Goal: Task Accomplishment & Management: Manage account settings

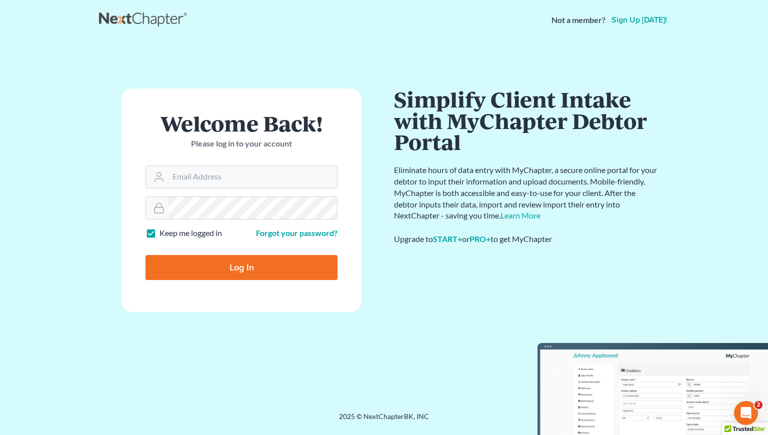
type input "[PERSON_NAME][EMAIL_ADDRESS][DOMAIN_NAME]"
click at [231, 274] on input "Log In" at bounding box center [242, 267] width 192 height 25
type input "Thinking..."
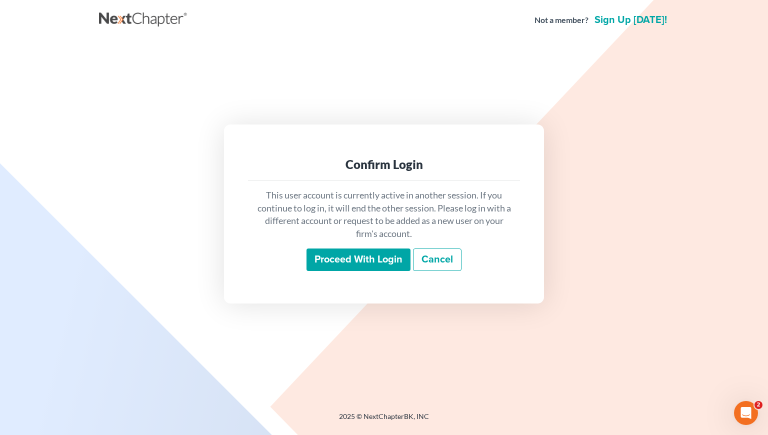
click at [338, 263] on input "Proceed with login" at bounding box center [359, 260] width 104 height 23
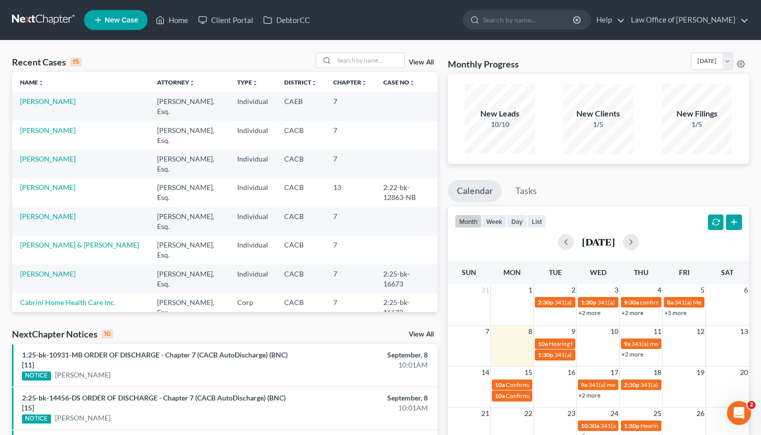
click at [217, 51] on div "Recent Cases 15 View All Name unfold_more expand_more expand_less Attorney unfo…" at bounding box center [380, 416] width 761 height 751
click at [33, 162] on link "[PERSON_NAME]" at bounding box center [48, 159] width 56 height 9
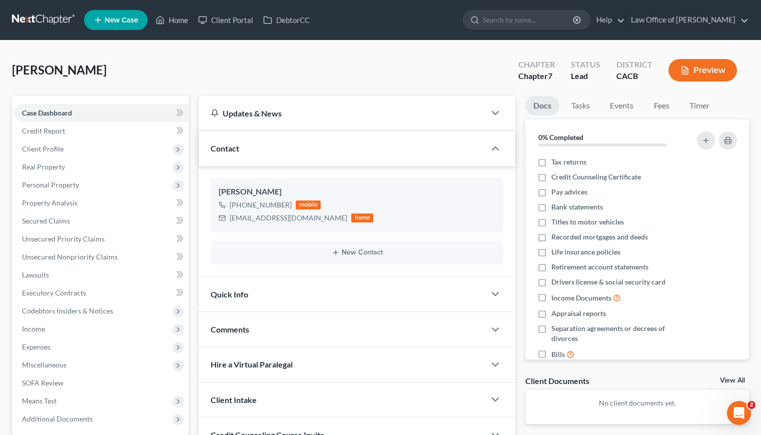
click at [301, 73] on div "Limon, Sophia Upgraded Chapter Chapter 7 Status Lead District CACB Preview" at bounding box center [380, 75] width 737 height 44
click at [45, 155] on span "Client Profile" at bounding box center [101, 149] width 175 height 18
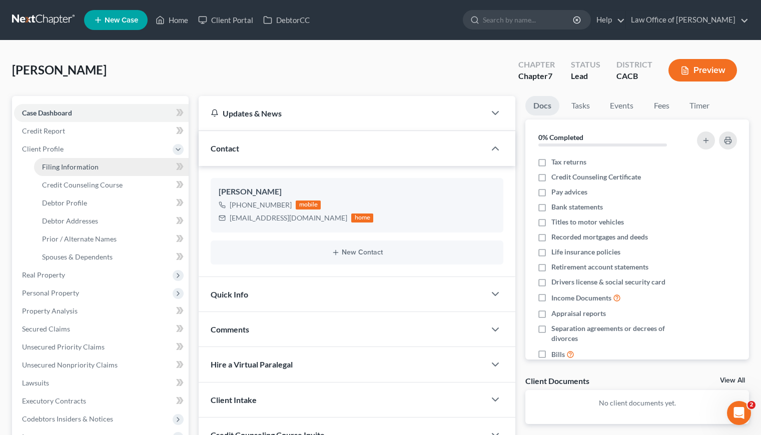
click at [61, 160] on link "Filing Information" at bounding box center [111, 167] width 155 height 18
select select "1"
select select "0"
select select "4"
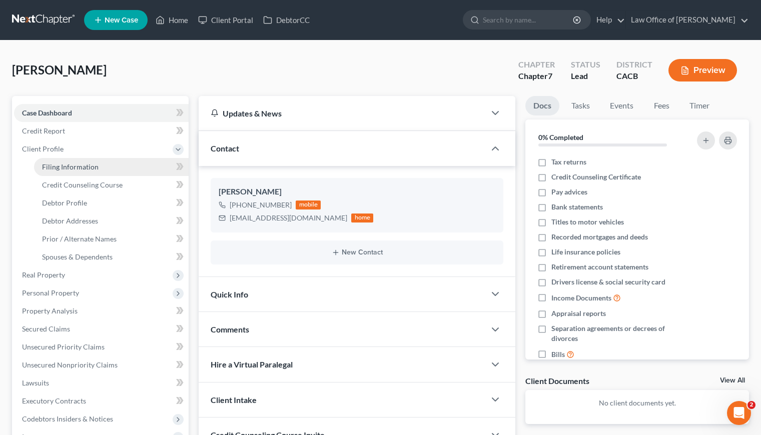
select select "0"
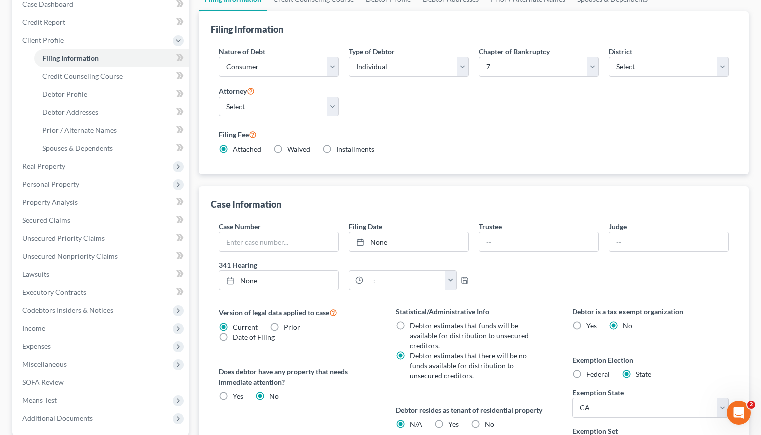
scroll to position [255, 0]
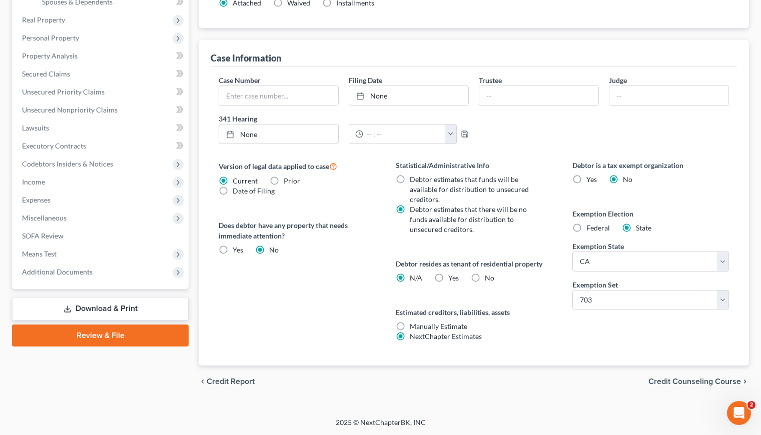
click at [448, 276] on label "Yes Yes" at bounding box center [453, 278] width 11 height 10
click at [452, 276] on input "Yes Yes" at bounding box center [455, 276] width 7 height 7
radio input "true"
radio input "false"
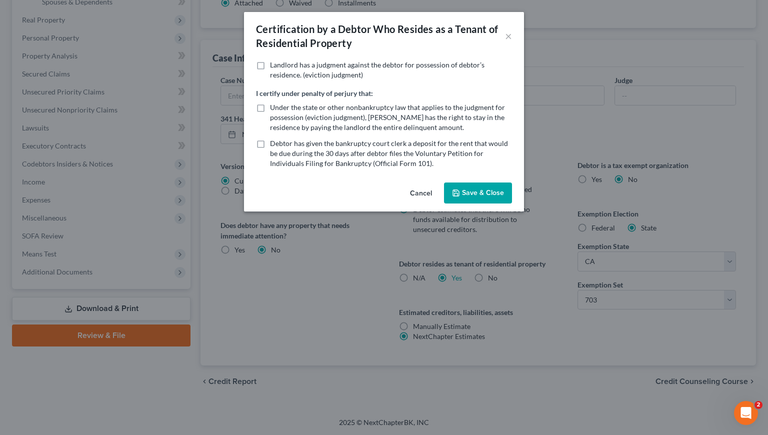
click at [476, 191] on button "Save & Close" at bounding box center [478, 193] width 68 height 21
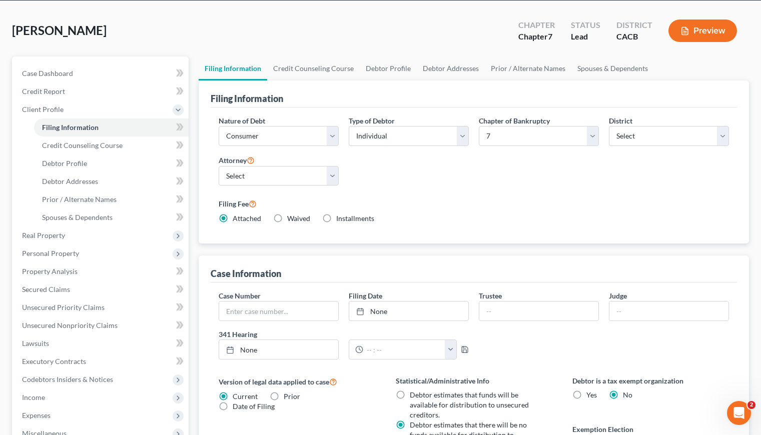
scroll to position [0, 0]
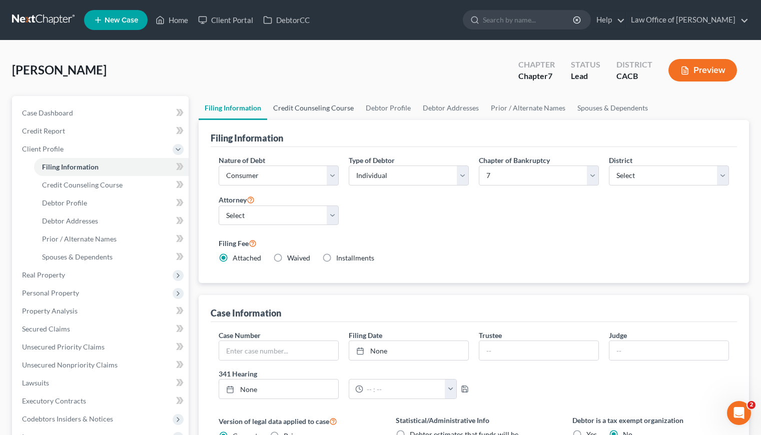
click at [317, 109] on link "Credit Counseling Course" at bounding box center [313, 108] width 93 height 24
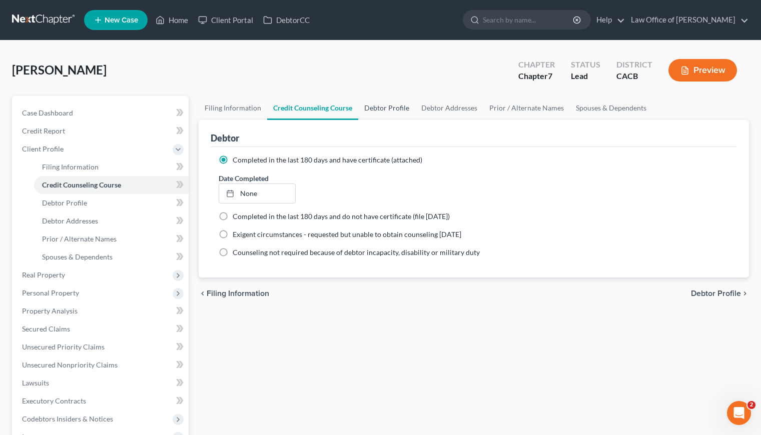
click at [392, 106] on link "Debtor Profile" at bounding box center [386, 108] width 57 height 24
select select "0"
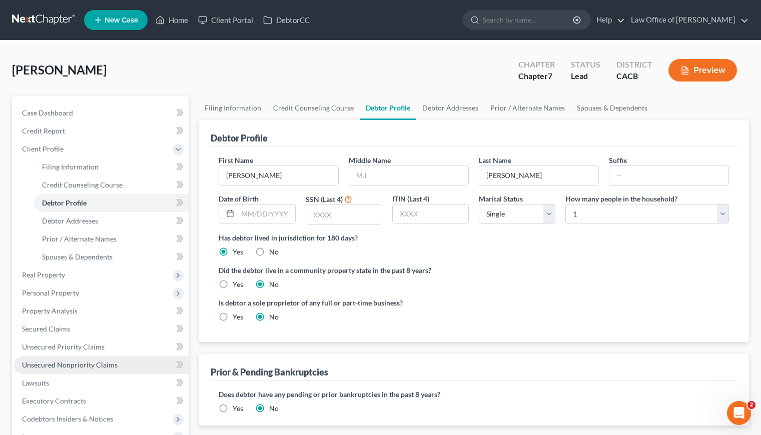
click at [73, 367] on span "Unsecured Nonpriority Claims" at bounding box center [70, 365] width 96 height 9
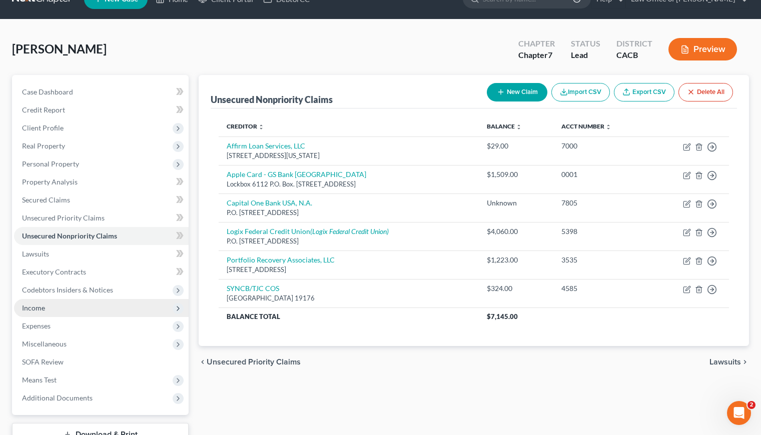
scroll to position [22, 0]
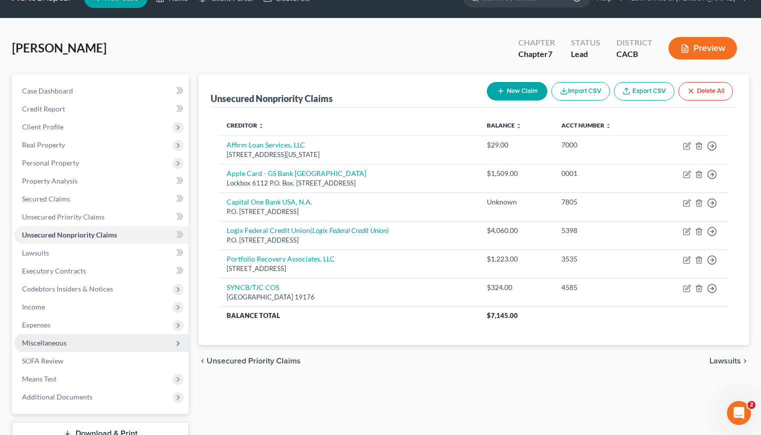
click at [51, 346] on span "Miscellaneous" at bounding box center [44, 343] width 45 height 9
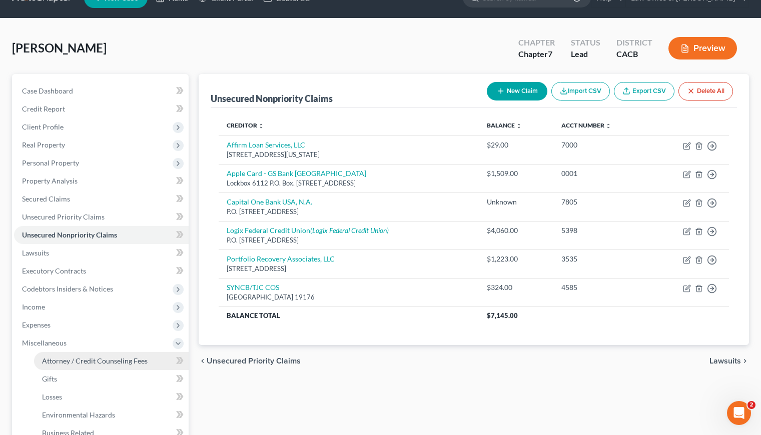
click at [106, 359] on span "Attorney / Credit Counseling Fees" at bounding box center [95, 361] width 106 height 9
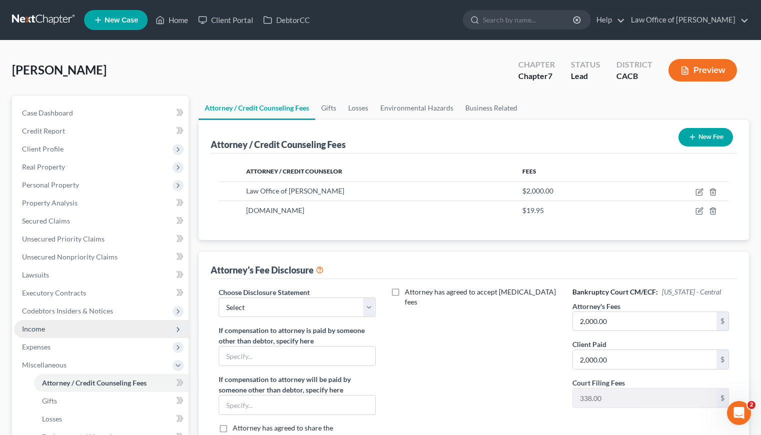
click at [27, 325] on span "Income" at bounding box center [33, 329] width 23 height 9
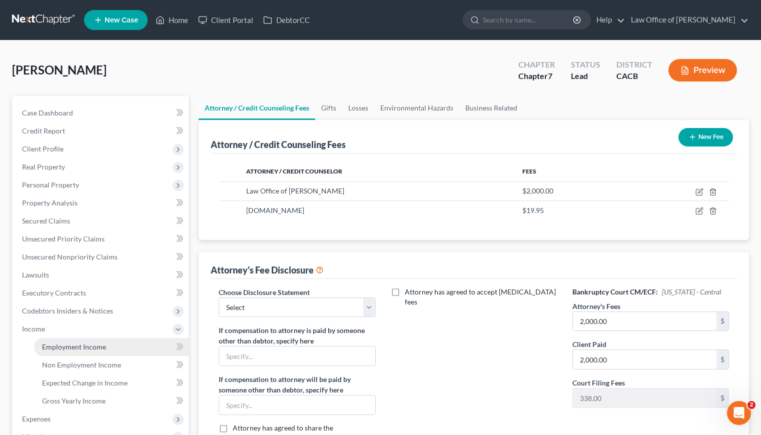
click at [59, 345] on span "Employment Income" at bounding box center [74, 347] width 64 height 9
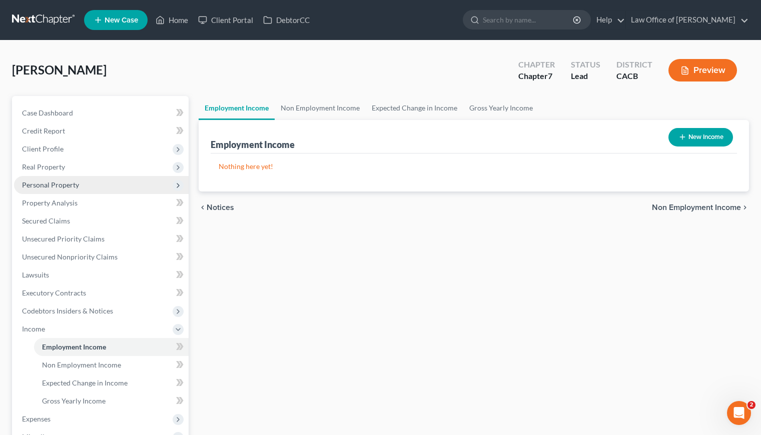
click at [64, 177] on span "Personal Property" at bounding box center [101, 185] width 175 height 18
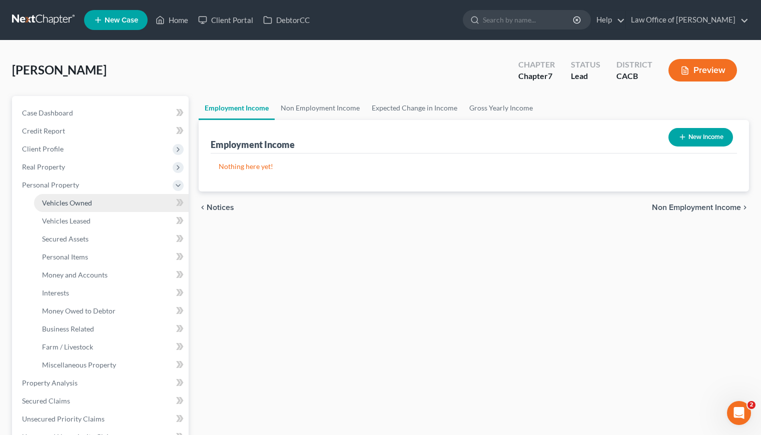
click at [84, 202] on span "Vehicles Owned" at bounding box center [67, 203] width 50 height 9
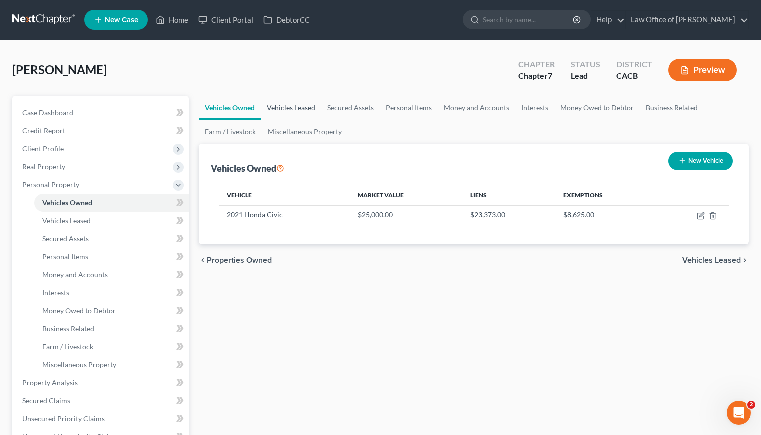
click at [296, 111] on link "Vehicles Leased" at bounding box center [291, 108] width 61 height 24
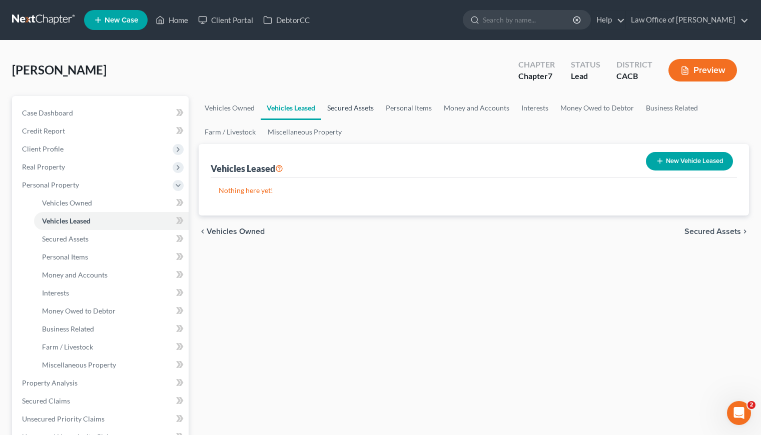
click at [345, 109] on link "Secured Assets" at bounding box center [350, 108] width 59 height 24
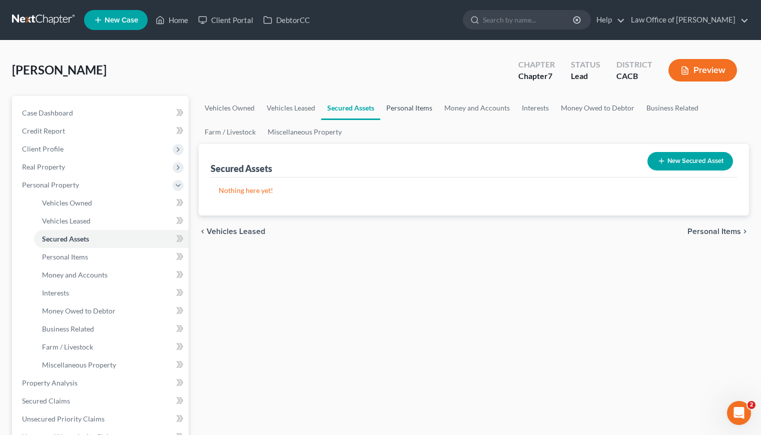
click at [401, 110] on link "Personal Items" at bounding box center [409, 108] width 58 height 24
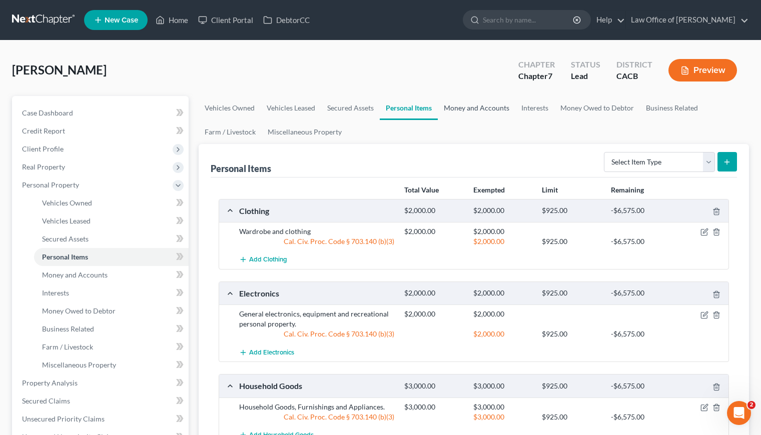
click at [469, 108] on link "Money and Accounts" at bounding box center [477, 108] width 78 height 24
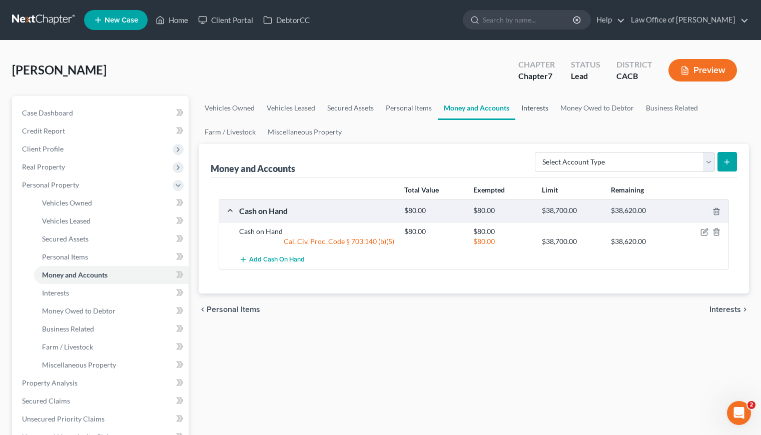
click at [525, 107] on link "Interests" at bounding box center [534, 108] width 39 height 24
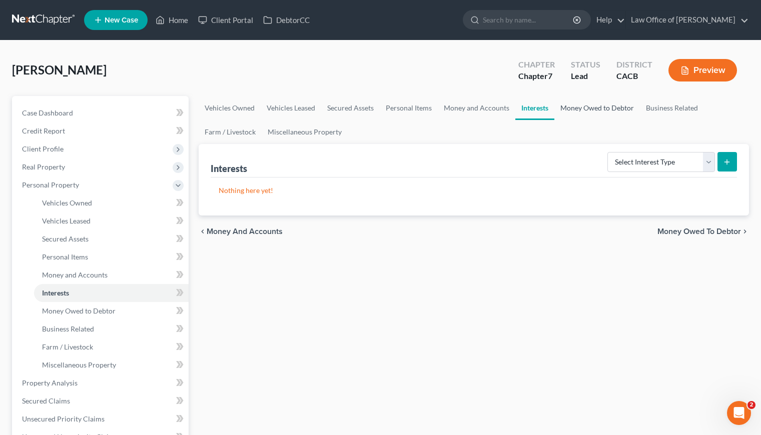
click at [596, 112] on link "Money Owed to Debtor" at bounding box center [597, 108] width 86 height 24
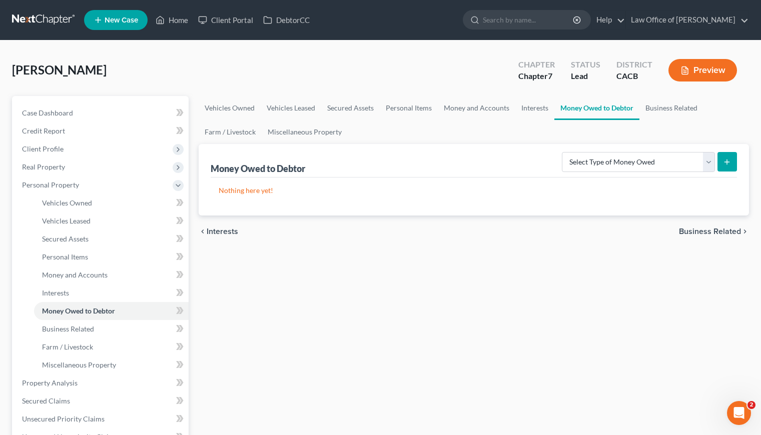
click at [275, 285] on div "Vehicles Owned Vehicles Leased Secured Assets Personal Items Money and Accounts…" at bounding box center [474, 385] width 560 height 578
click at [66, 112] on span "Case Dashboard" at bounding box center [47, 113] width 51 height 9
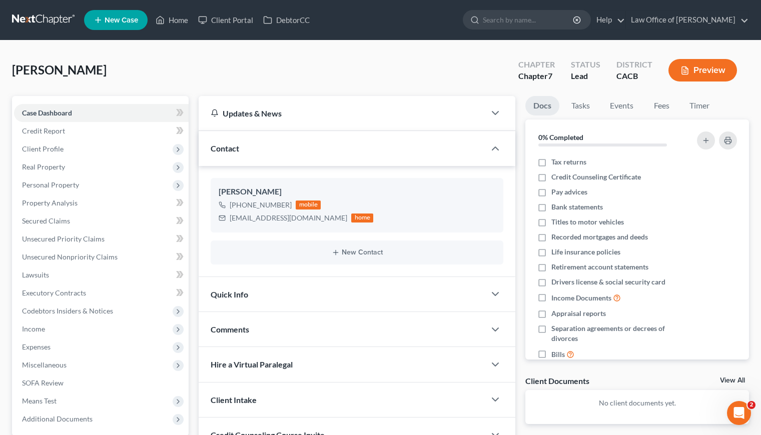
click at [297, 80] on div "Limon, Sophia Upgraded Chapter Chapter 7 Status Lead District CACB Preview" at bounding box center [380, 75] width 737 height 44
click at [73, 254] on span "Unsecured Nonpriority Claims" at bounding box center [70, 257] width 96 height 9
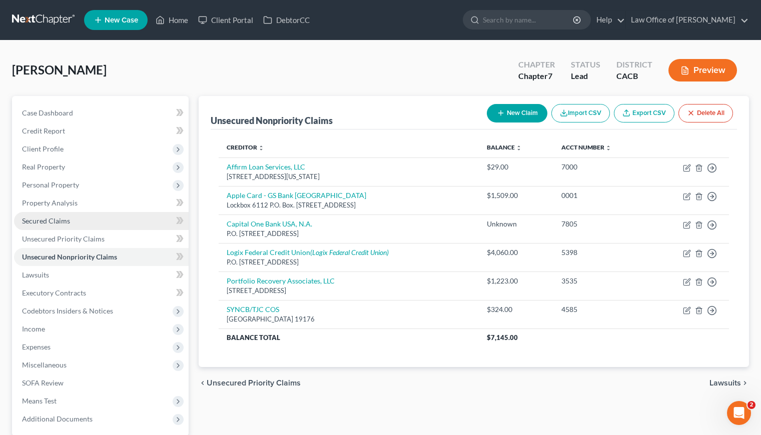
click at [60, 221] on span "Secured Claims" at bounding box center [46, 221] width 48 height 9
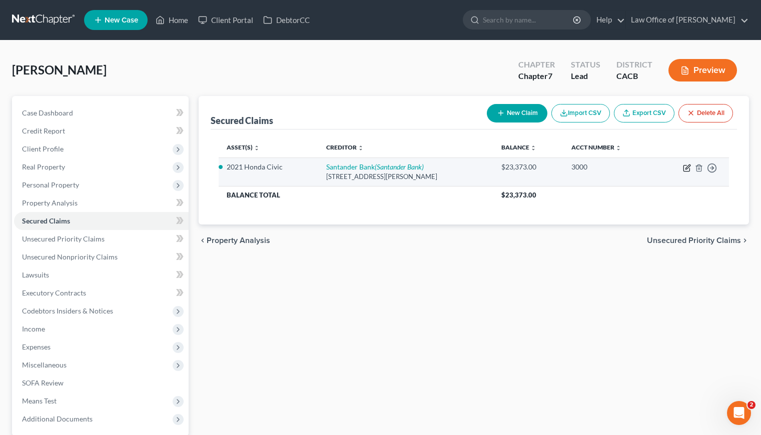
click at [683, 169] on icon "button" at bounding box center [686, 169] width 6 height 6
select select "35"
select select "4"
select select "0"
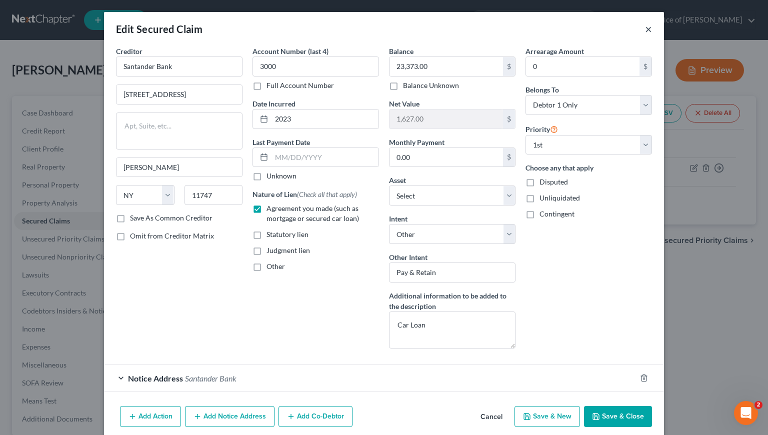
click at [647, 26] on button "×" at bounding box center [648, 29] width 7 height 12
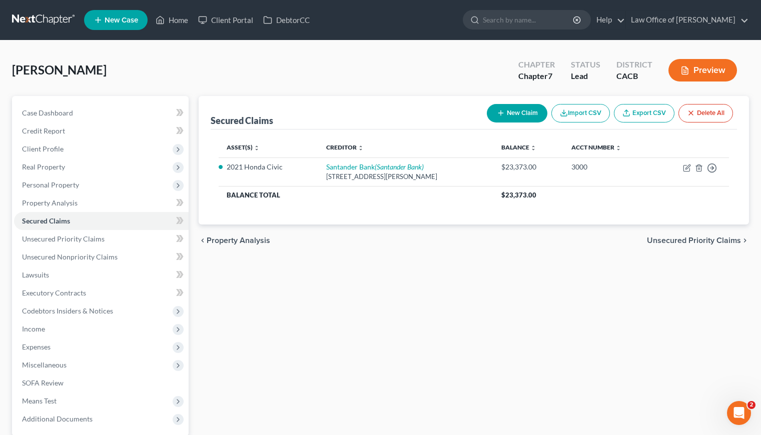
click at [368, 234] on div "chevron_left Property Analysis Unsecured Priority Claims chevron_right" at bounding box center [474, 241] width 550 height 32
click at [79, 255] on span "Unsecured Nonpriority Claims" at bounding box center [70, 257] width 96 height 9
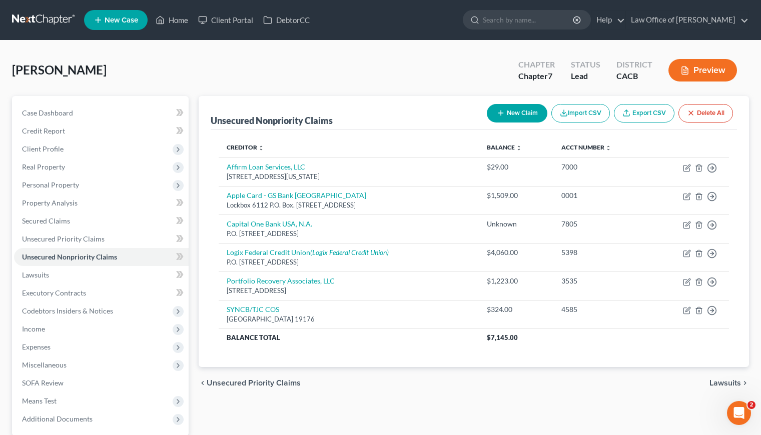
click at [302, 57] on div "Limon, Sophia Upgraded Chapter Chapter 7 Status Lead District CACB Preview" at bounding box center [380, 75] width 737 height 44
click at [57, 224] on span "Secured Claims" at bounding box center [46, 221] width 48 height 9
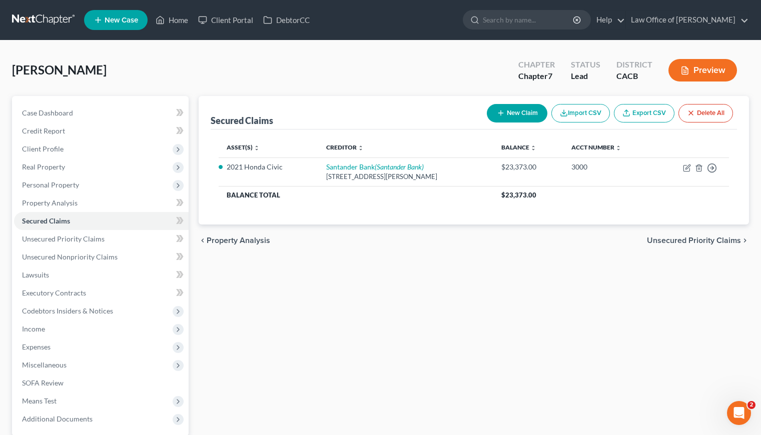
click at [570, 243] on div "chevron_left Property Analysis Unsecured Priority Claims chevron_right" at bounding box center [474, 241] width 550 height 32
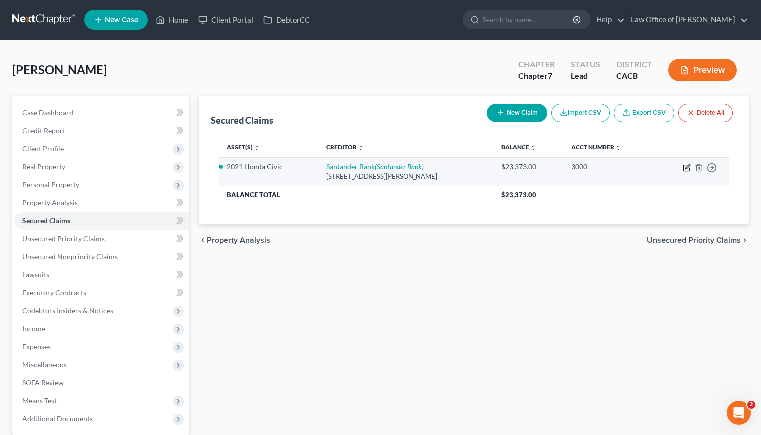
click at [687, 171] on icon "button" at bounding box center [686, 169] width 6 height 6
select select "35"
select select "4"
select select "0"
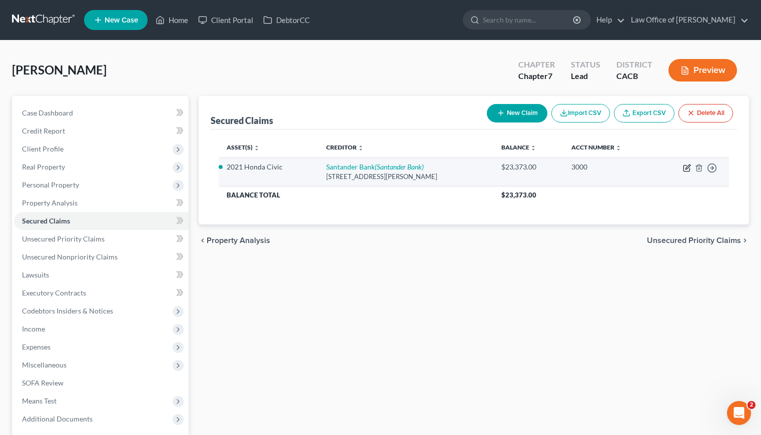
select select "0"
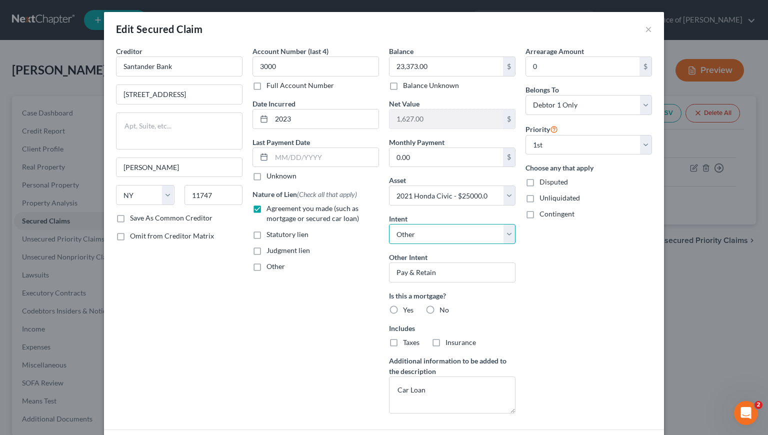
click at [427, 233] on select "Select Surrender Redeem Reaffirm Avoid Other" at bounding box center [452, 234] width 127 height 20
click at [645, 33] on button "×" at bounding box center [648, 29] width 7 height 12
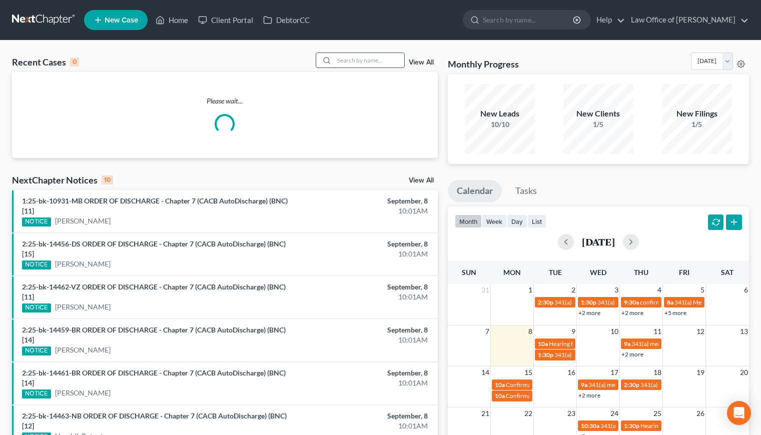
click at [350, 62] on input "search" at bounding box center [369, 60] width 70 height 15
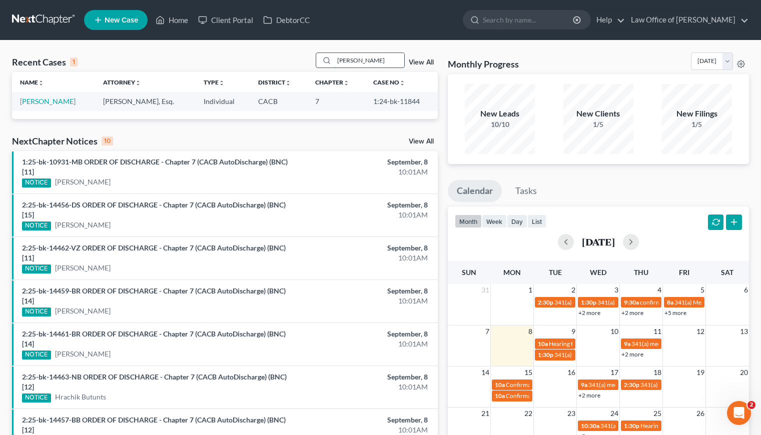
drag, startPoint x: 365, startPoint y: 60, endPoint x: 341, endPoint y: 60, distance: 24.5
click at [341, 60] on input "hugo" at bounding box center [369, 60] width 70 height 15
type input "tony"
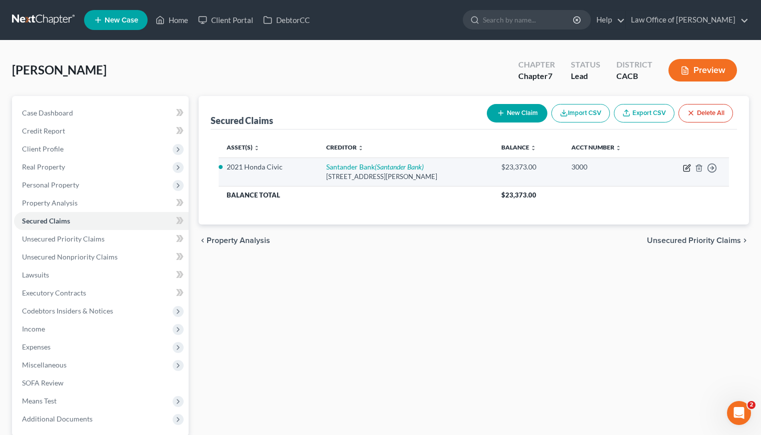
click at [689, 168] on icon "button" at bounding box center [686, 169] width 6 height 6
select select "35"
select select "0"
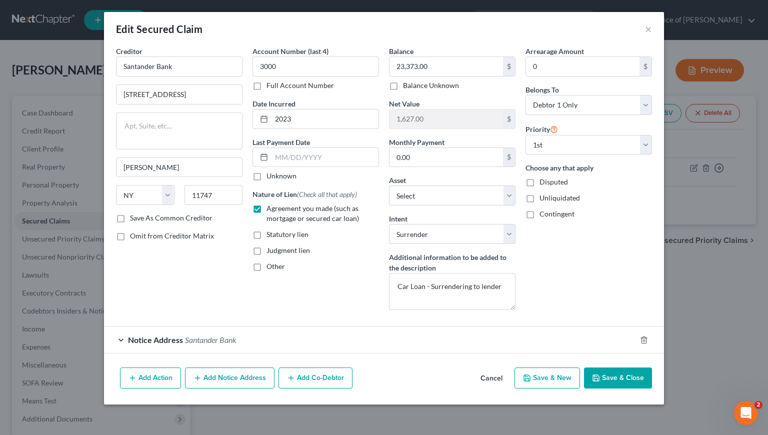
click at [562, 278] on div "Arrearage Amount 0 $ Belongs To * Select Debtor 1 Only Debtor 2 Only Debtor 1 A…" at bounding box center [589, 182] width 137 height 272
click at [650, 30] on button "×" at bounding box center [648, 29] width 7 height 12
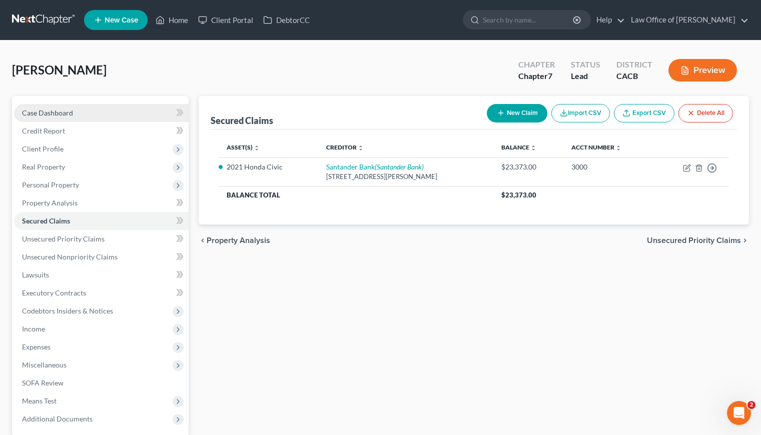
click at [58, 112] on span "Case Dashboard" at bounding box center [47, 113] width 51 height 9
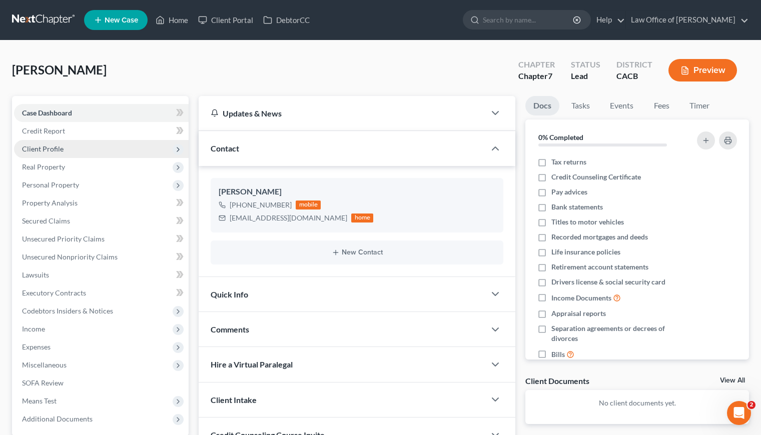
click at [51, 154] on span "Client Profile" at bounding box center [101, 149] width 175 height 18
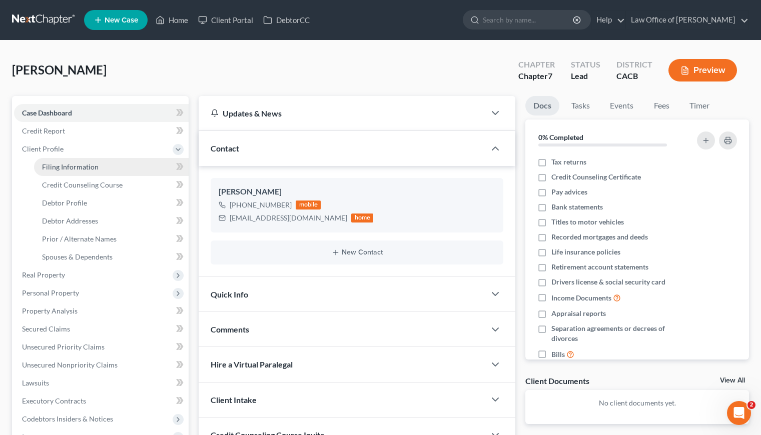
click at [83, 170] on span "Filing Information" at bounding box center [70, 167] width 57 height 9
select select "1"
select select "0"
select select "4"
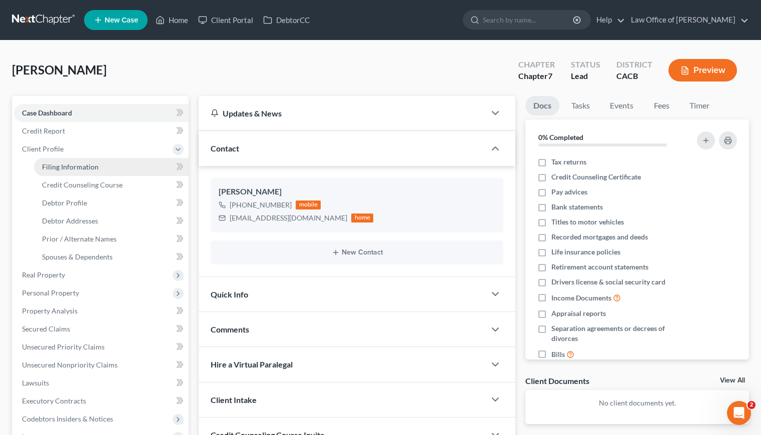
select select "0"
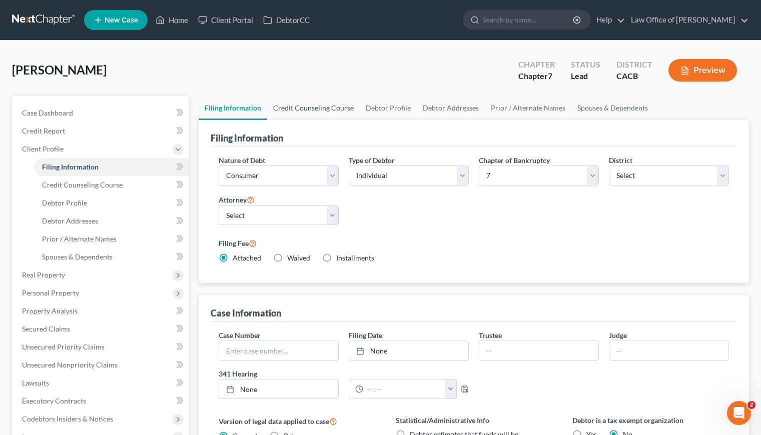
click at [318, 108] on link "Credit Counseling Course" at bounding box center [313, 108] width 93 height 24
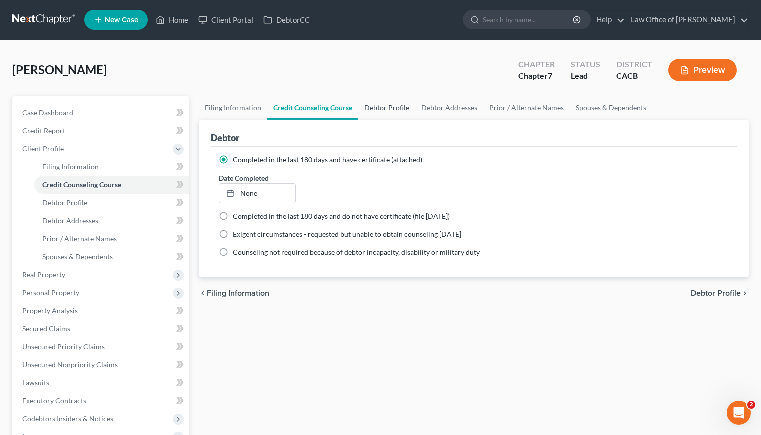
click at [382, 107] on link "Debtor Profile" at bounding box center [386, 108] width 57 height 24
select select "0"
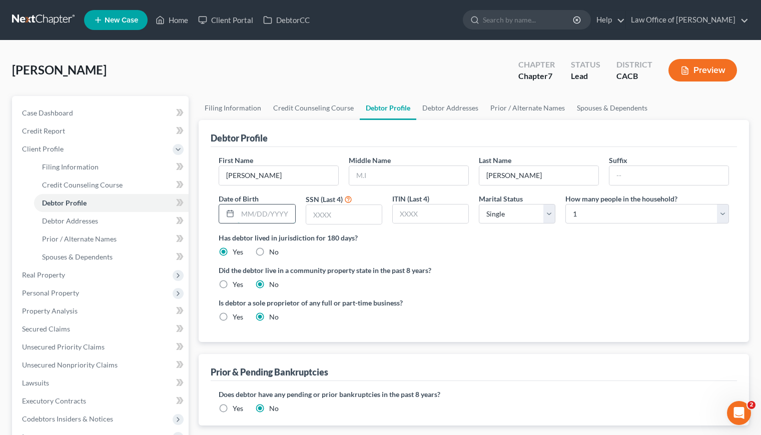
click at [266, 215] on input "text" at bounding box center [266, 214] width 57 height 19
type input "08/01/2002"
click at [233, 282] on label "Yes" at bounding box center [238, 285] width 11 height 10
click at [237, 282] on input "Yes" at bounding box center [240, 283] width 7 height 7
radio input "true"
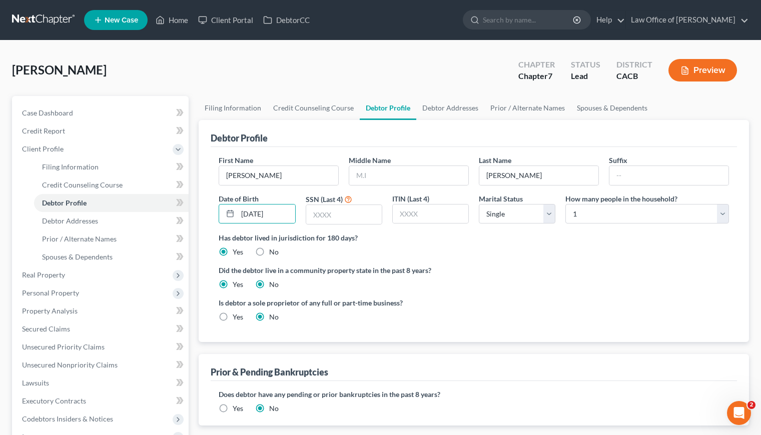
radio input "false"
click at [383, 175] on input "text" at bounding box center [408, 175] width 119 height 19
type input "Litzy"
click at [523, 176] on input "Limon" at bounding box center [538, 175] width 119 height 19
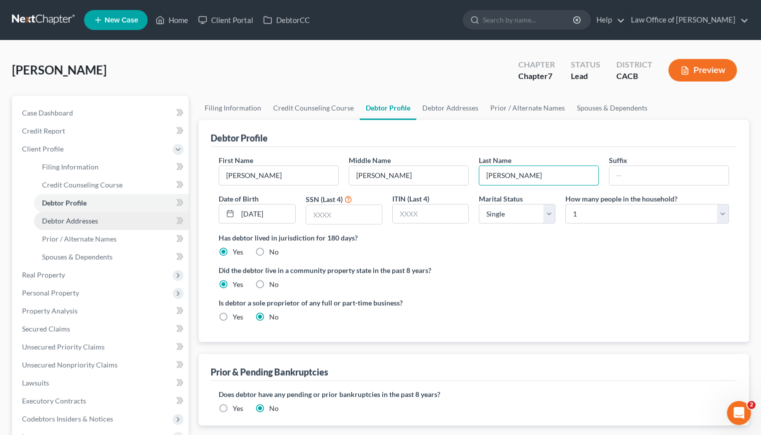
type input "Limon Perez"
click at [342, 213] on input "text" at bounding box center [344, 214] width 76 height 19
click at [343, 212] on input "text" at bounding box center [344, 214] width 76 height 19
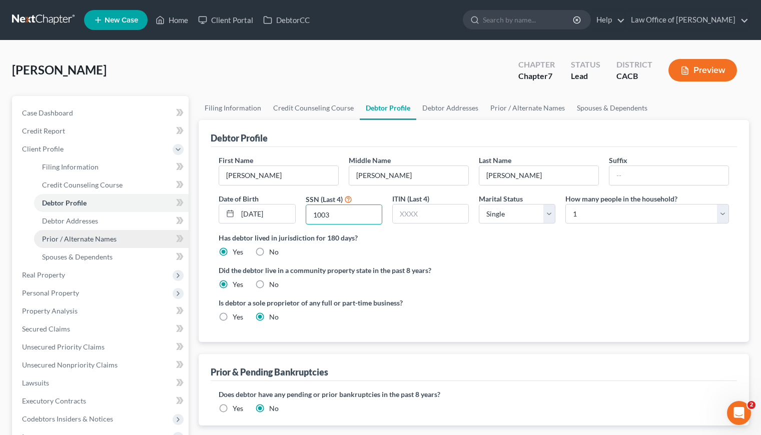
type input "1003"
click at [260, 73] on div "Limon, Sophia Upgraded Chapter Chapter 7 Status Lead District CACB Preview" at bounding box center [380, 75] width 737 height 44
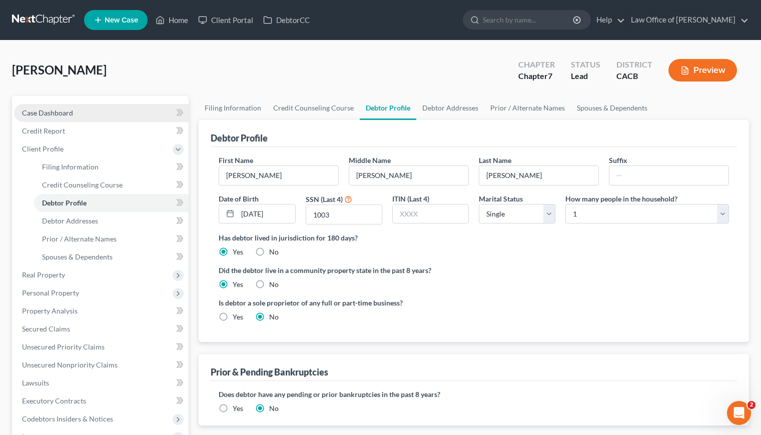
click at [51, 114] on span "Case Dashboard" at bounding box center [47, 113] width 51 height 9
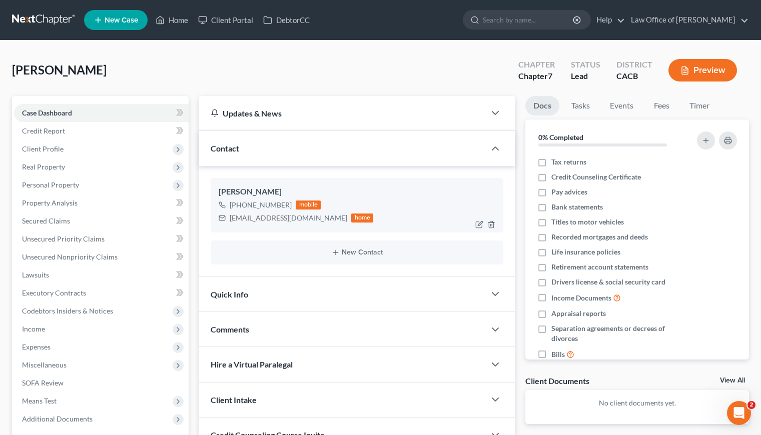
drag, startPoint x: 286, startPoint y: 204, endPoint x: 241, endPoint y: 205, distance: 45.0
click at [241, 205] on div "+1 (747) 272-2232 mobile" at bounding box center [296, 205] width 155 height 13
copy div "747) 272-2232"
click at [49, 150] on span "Client Profile" at bounding box center [43, 149] width 42 height 9
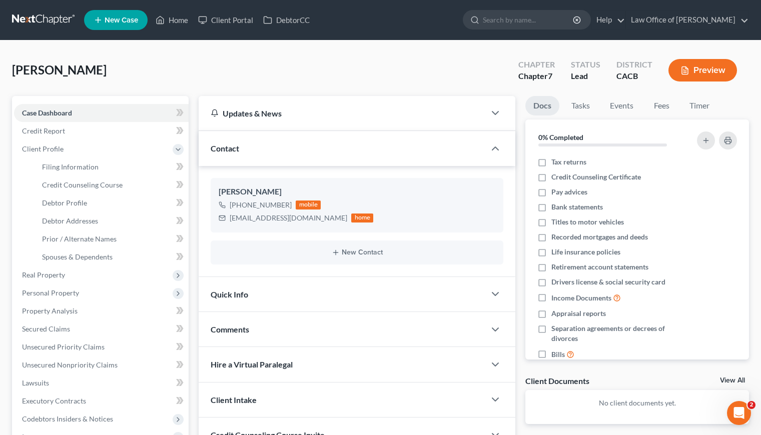
click at [36, 18] on link at bounding box center [44, 20] width 64 height 18
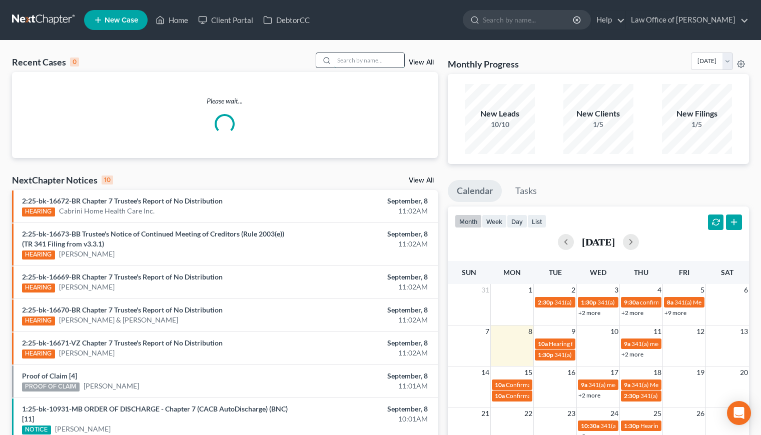
click at [356, 61] on input "search" at bounding box center [369, 60] width 70 height 15
type input "armen"
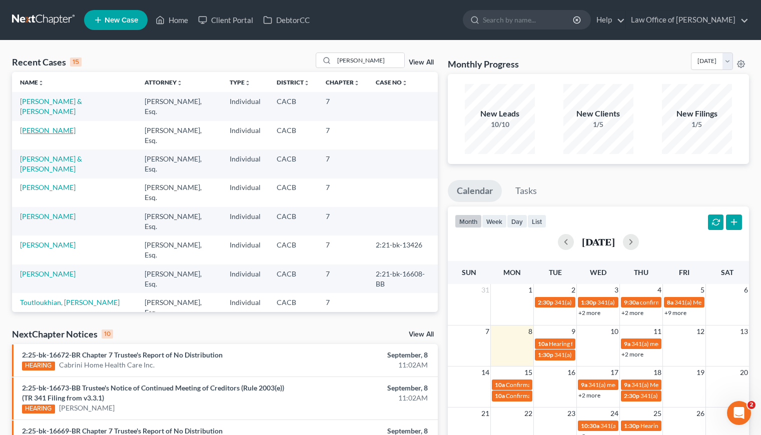
click at [34, 133] on link "Davidian, Armen" at bounding box center [48, 130] width 56 height 9
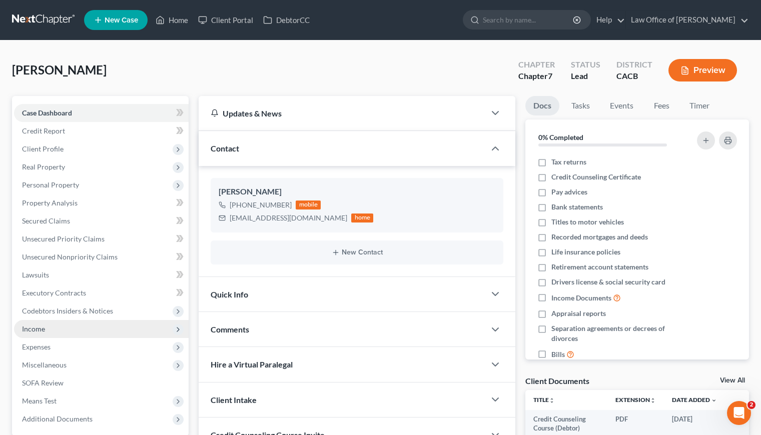
click at [34, 328] on span "Income" at bounding box center [33, 329] width 23 height 9
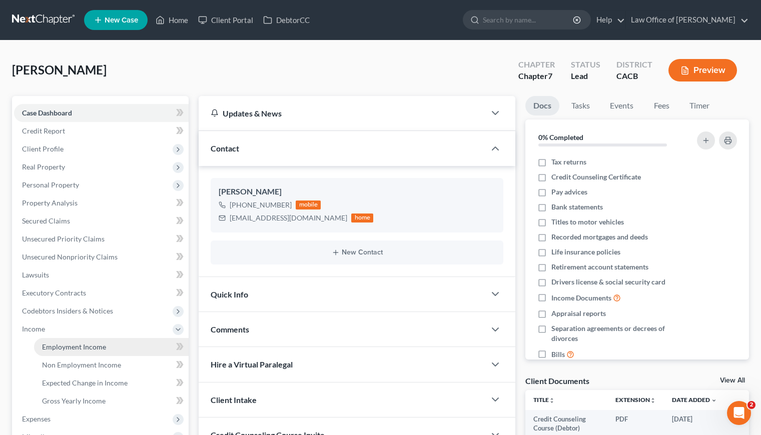
click at [78, 349] on span "Employment Income" at bounding box center [74, 347] width 64 height 9
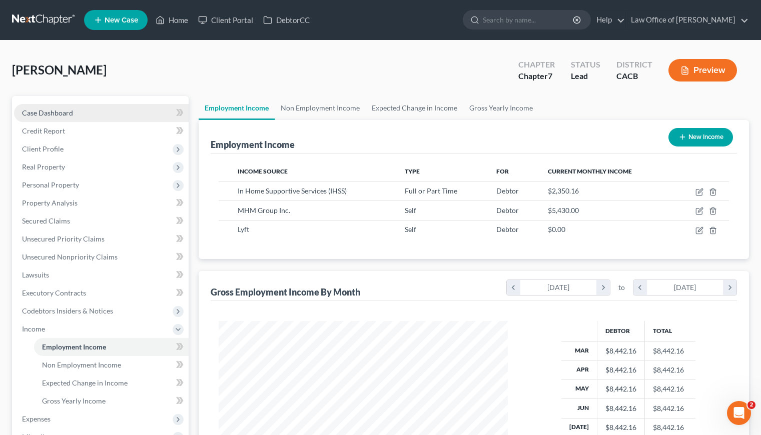
click at [58, 112] on span "Case Dashboard" at bounding box center [47, 113] width 51 height 9
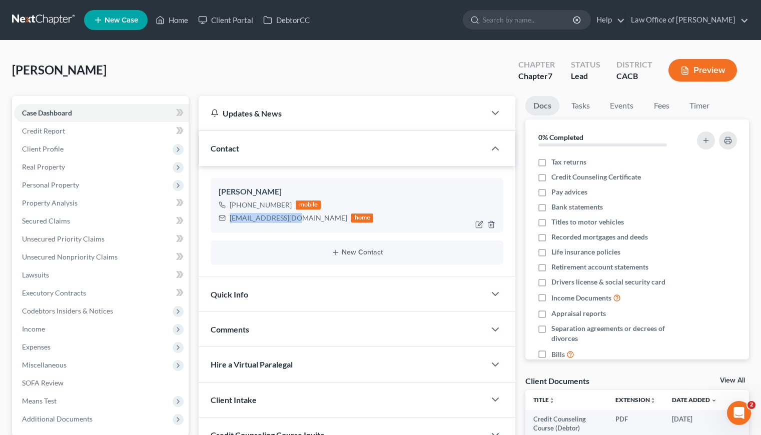
drag, startPoint x: 298, startPoint y: 219, endPoint x: 230, endPoint y: 221, distance: 68.0
click at [230, 221] on div "xcho520i@yahoo.com home" at bounding box center [296, 218] width 155 height 13
copy div "xcho520i@yahoo.com"
click at [313, 73] on div "Davidian, Armen Upgraded Chapter Chapter 7 Status Lead District CACB Preview" at bounding box center [380, 75] width 737 height 44
click at [36, 15] on link at bounding box center [44, 20] width 64 height 18
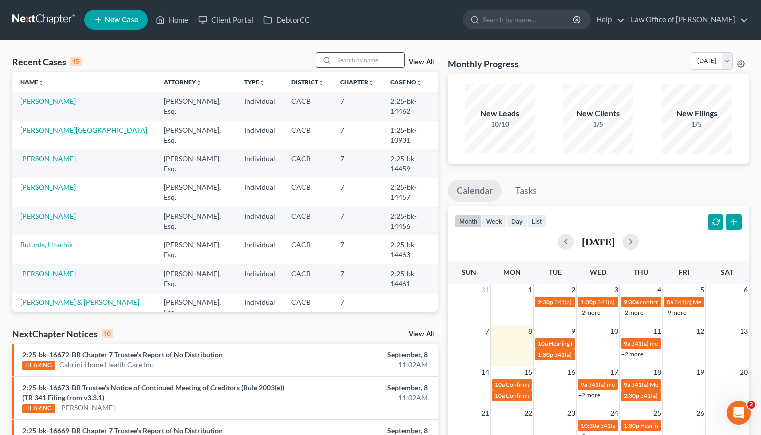
click at [366, 66] on input "search" at bounding box center [369, 60] width 70 height 15
type input "rafik"
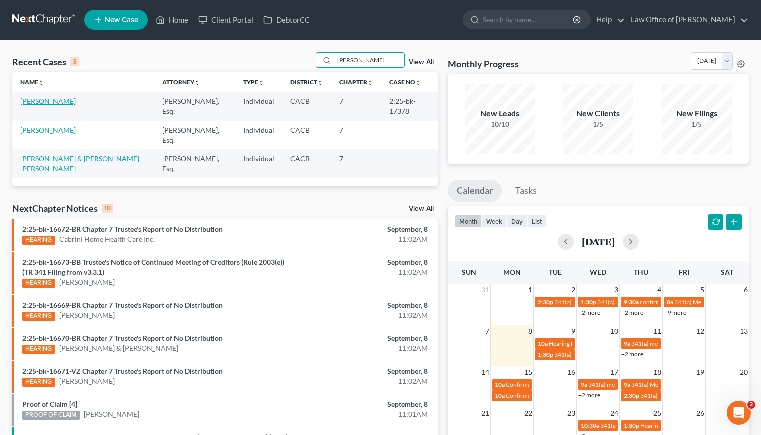
click at [48, 100] on link "[PERSON_NAME]" at bounding box center [48, 101] width 56 height 9
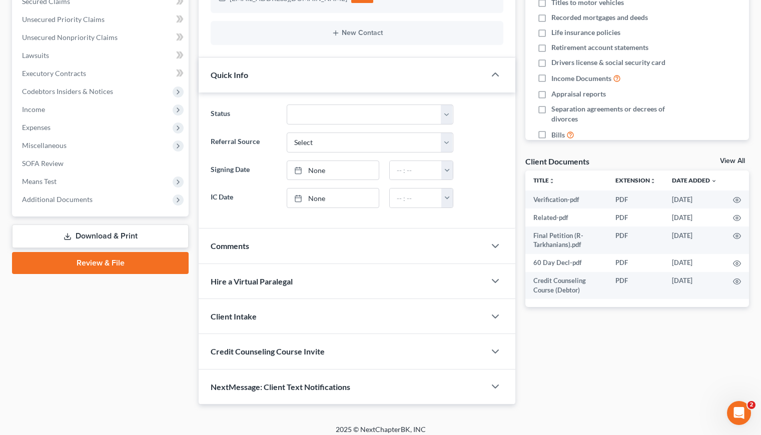
scroll to position [227, 0]
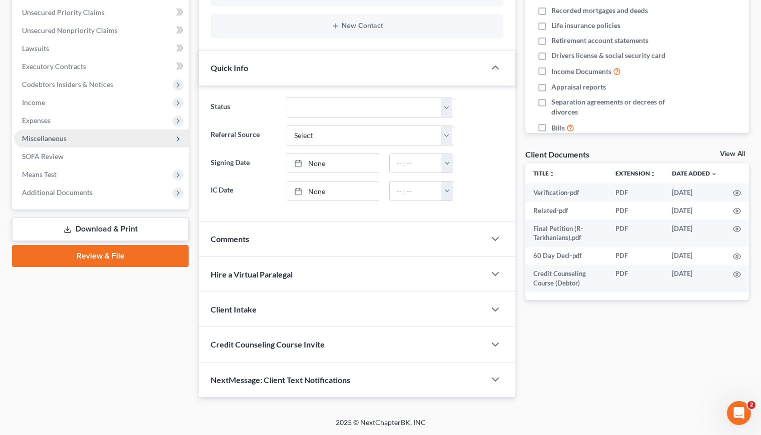
click at [51, 137] on span "Miscellaneous" at bounding box center [44, 138] width 45 height 9
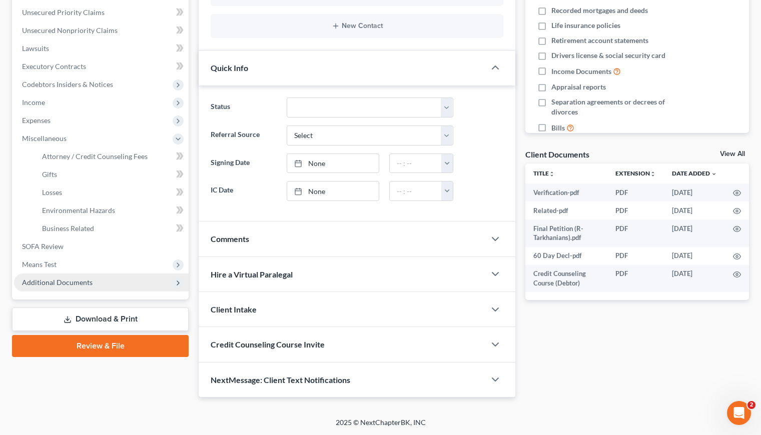
click at [53, 282] on span "Additional Documents" at bounding box center [57, 282] width 71 height 9
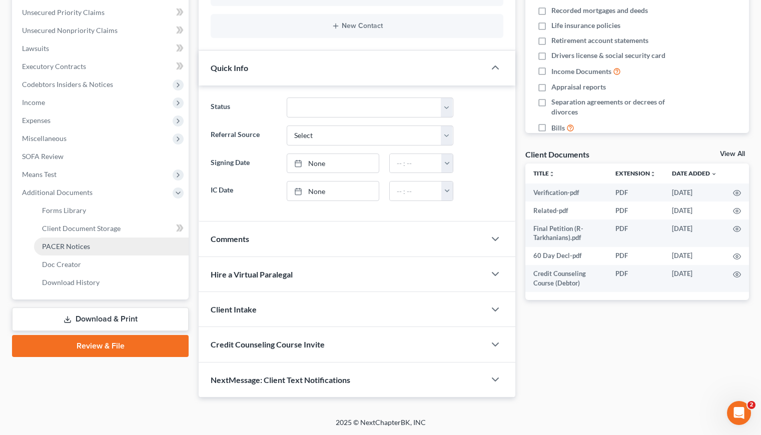
click at [76, 248] on span "PACER Notices" at bounding box center [66, 246] width 48 height 9
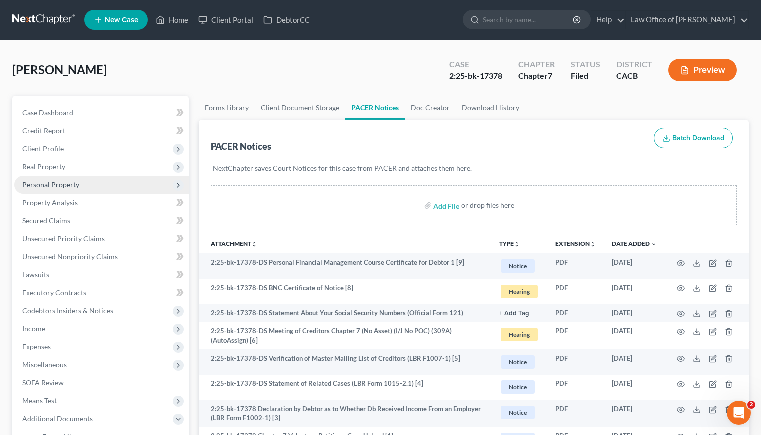
click at [51, 184] on span "Personal Property" at bounding box center [50, 185] width 57 height 9
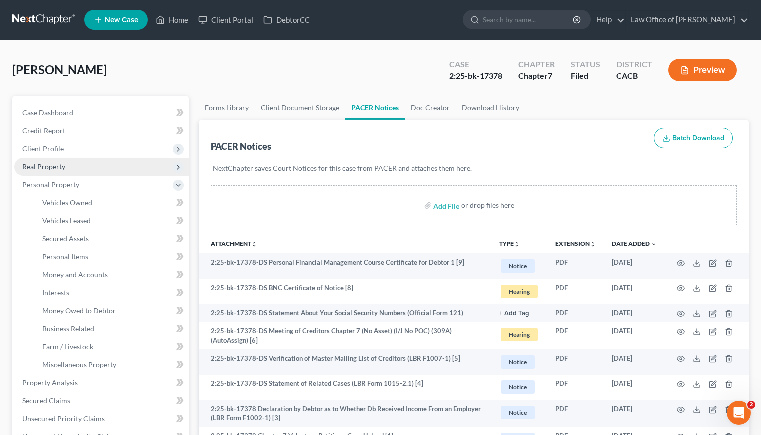
click at [50, 168] on span "Real Property" at bounding box center [43, 167] width 43 height 9
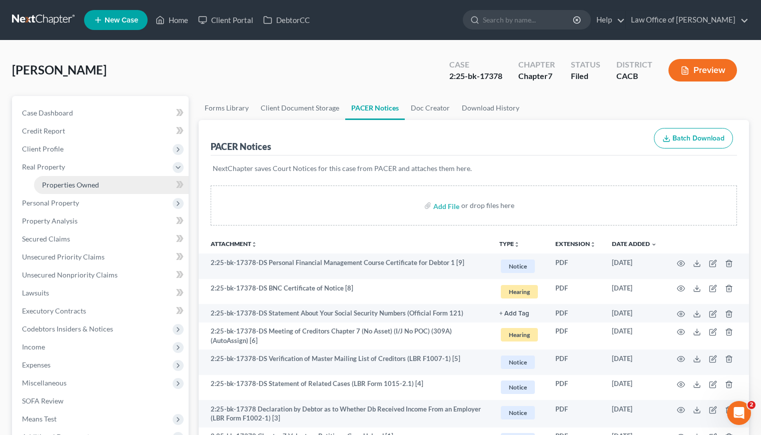
click at [55, 183] on span "Properties Owned" at bounding box center [70, 185] width 57 height 9
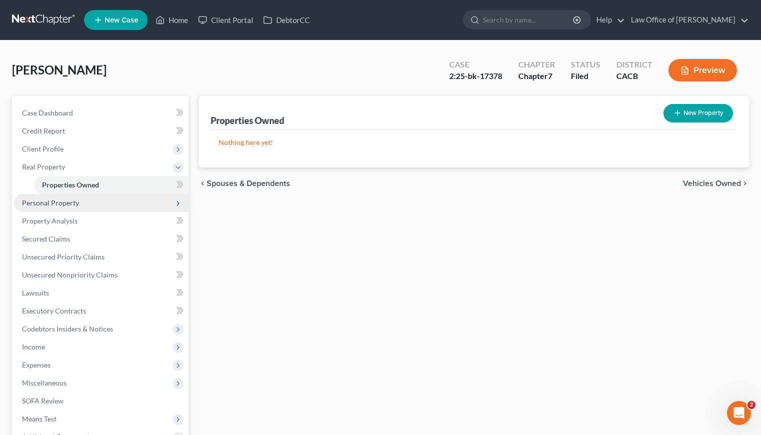
click at [66, 203] on span "Personal Property" at bounding box center [50, 203] width 57 height 9
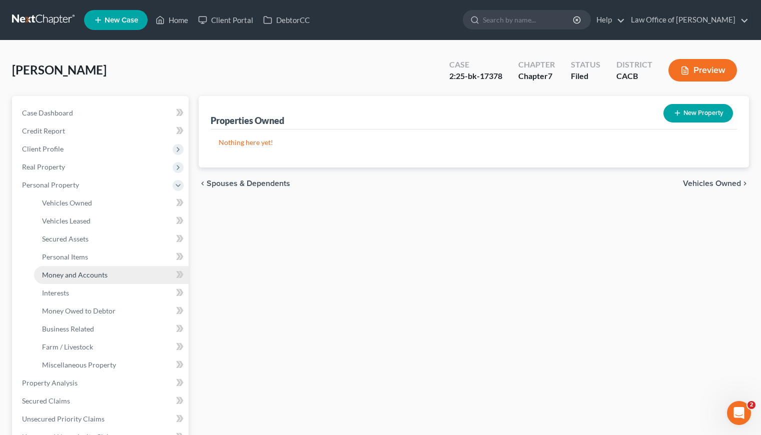
click at [98, 273] on span "Money and Accounts" at bounding box center [75, 275] width 66 height 9
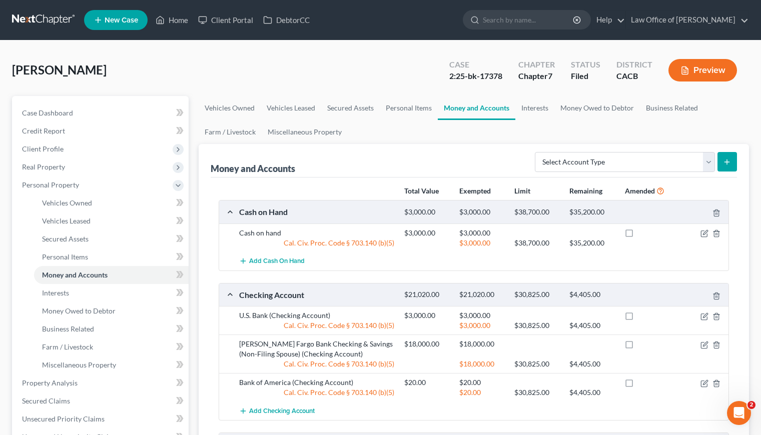
click at [383, 168] on div "Money and Accounts Select Account Type Brokerage Cash on Hand Certificates of D…" at bounding box center [474, 161] width 526 height 34
click at [351, 67] on div "Tarkhanians, Rafik Upgraded Case 2:25-bk-17378 Chapter Chapter 7 Status Filed D…" at bounding box center [380, 75] width 737 height 44
click at [60, 114] on span "Case Dashboard" at bounding box center [47, 113] width 51 height 9
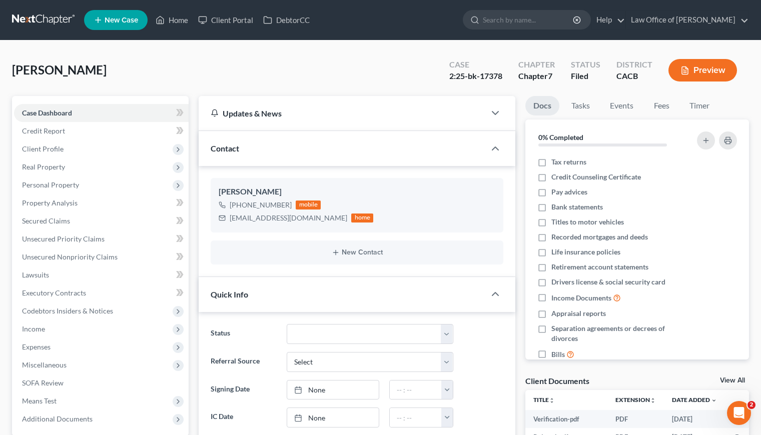
click at [52, 20] on link at bounding box center [44, 20] width 64 height 18
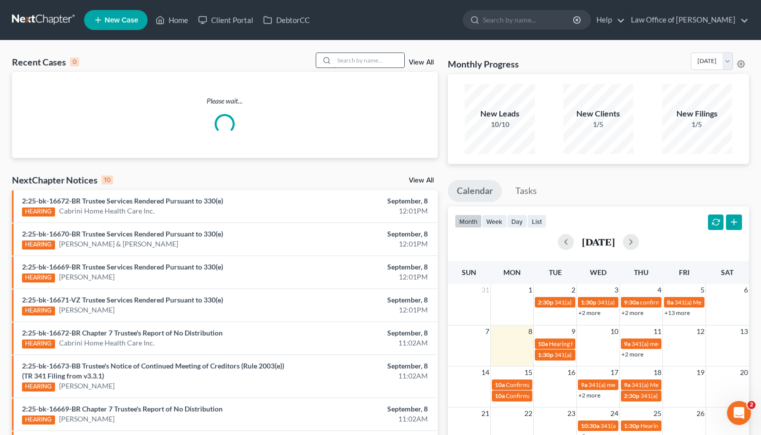
click at [375, 56] on input "search" at bounding box center [369, 60] width 70 height 15
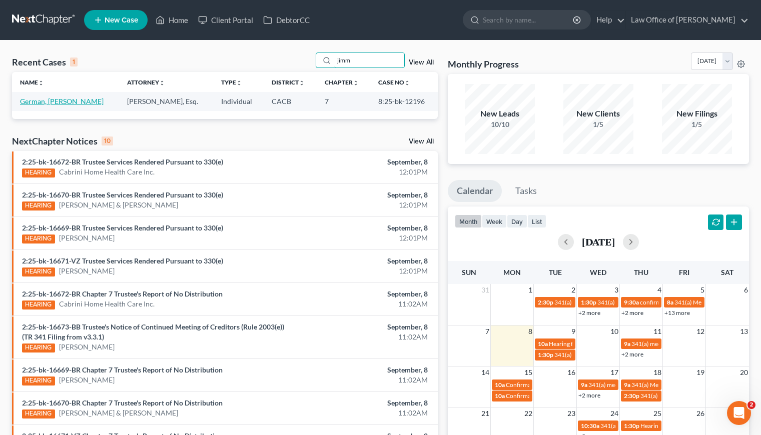
type input "jimm"
click at [58, 104] on link "German, [PERSON_NAME]" at bounding box center [62, 101] width 84 height 9
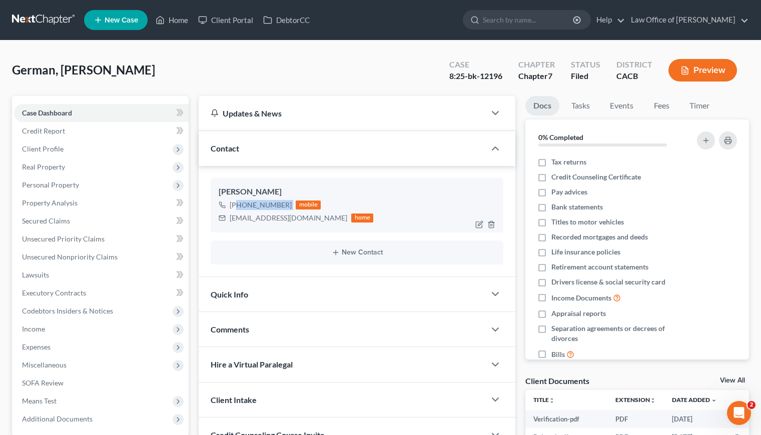
drag, startPoint x: 290, startPoint y: 203, endPoint x: 240, endPoint y: 210, distance: 49.9
click at [238, 205] on div "[PHONE_NUMBER] mobile" at bounding box center [296, 205] width 155 height 13
copy div "[PHONE_NUMBER]"
click at [31, 19] on link at bounding box center [44, 20] width 64 height 18
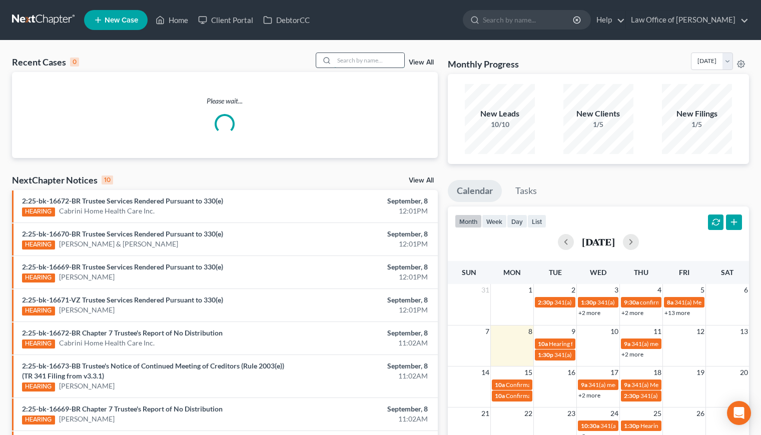
click at [355, 59] on input "search" at bounding box center [369, 60] width 70 height 15
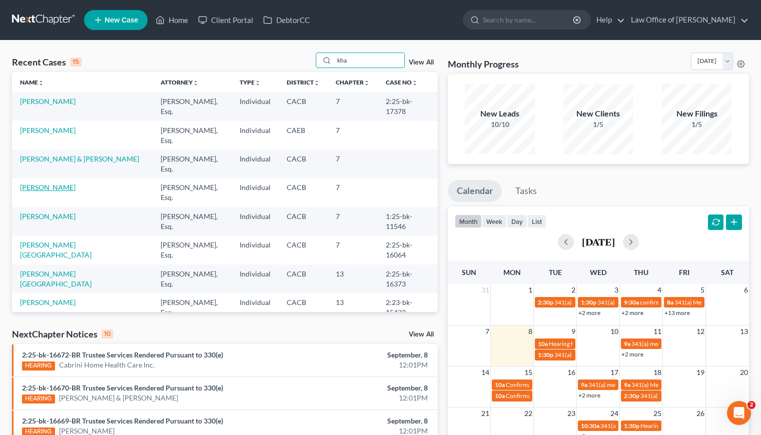
type input "kha"
click at [51, 190] on link "[PERSON_NAME]" at bounding box center [48, 187] width 56 height 9
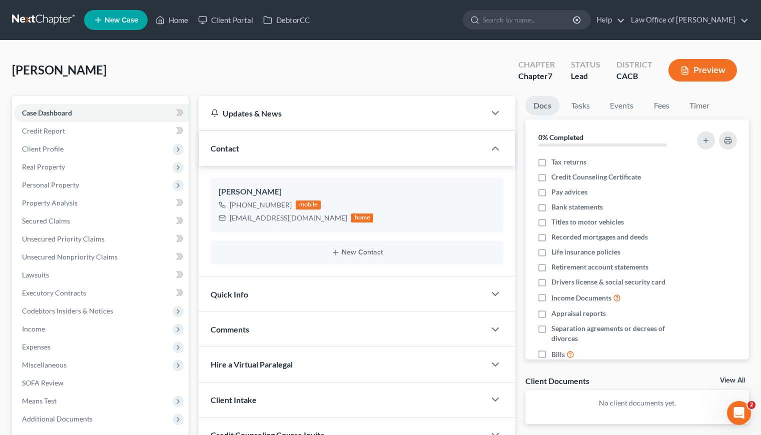
click at [47, 21] on link at bounding box center [44, 20] width 64 height 18
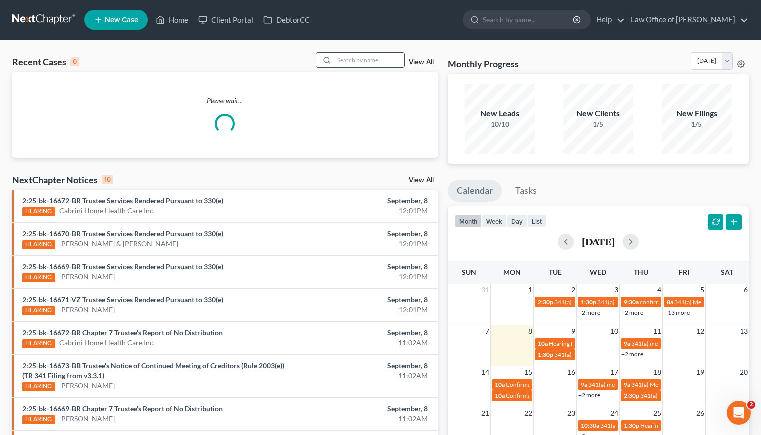
click at [361, 61] on input "search" at bounding box center [369, 60] width 70 height 15
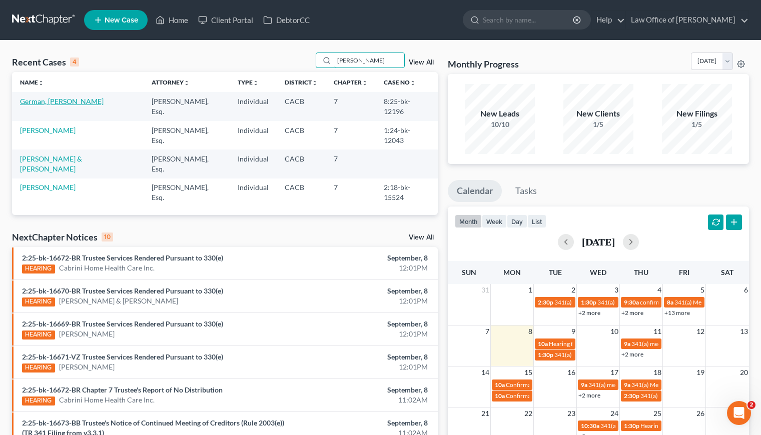
type input "[PERSON_NAME]"
click at [60, 104] on link "German, [PERSON_NAME]" at bounding box center [62, 101] width 84 height 9
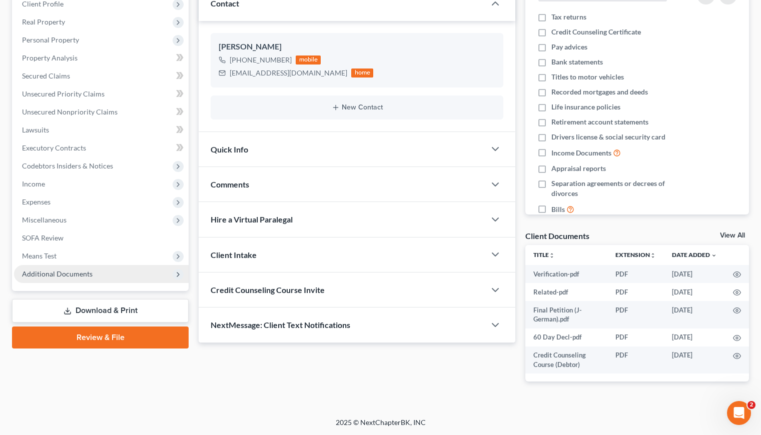
click at [67, 274] on span "Additional Documents" at bounding box center [57, 274] width 71 height 9
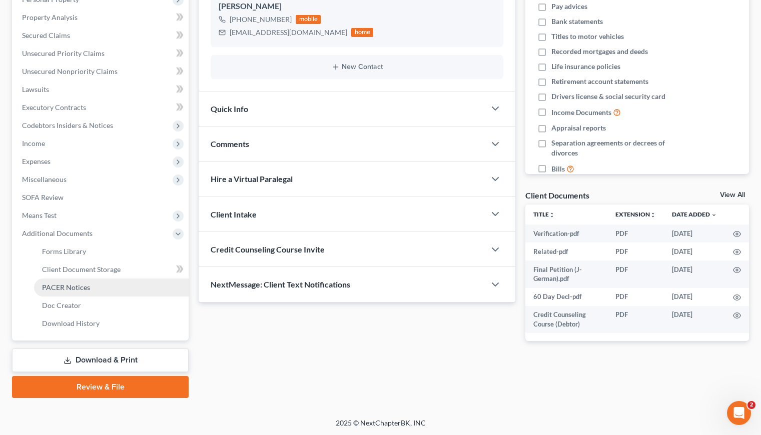
click at [77, 286] on span "PACER Notices" at bounding box center [66, 287] width 48 height 9
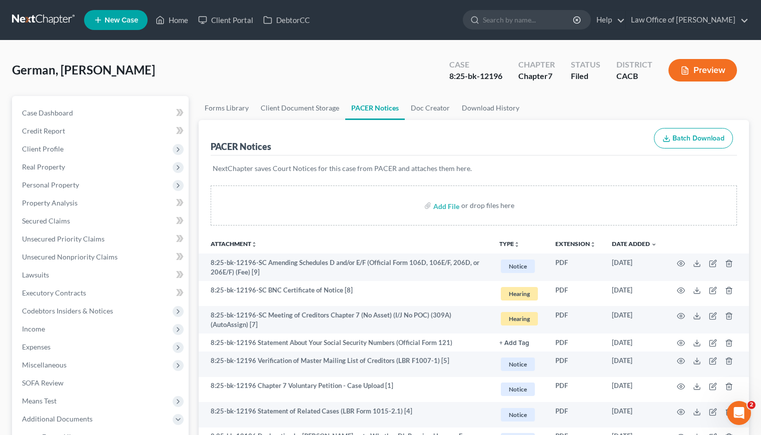
click at [193, 59] on div "German, [PERSON_NAME] Upgraded Case 8:25-bk-12196 Chapter Chapter 7 Status File…" at bounding box center [380, 75] width 737 height 44
click at [40, 18] on link at bounding box center [44, 20] width 64 height 18
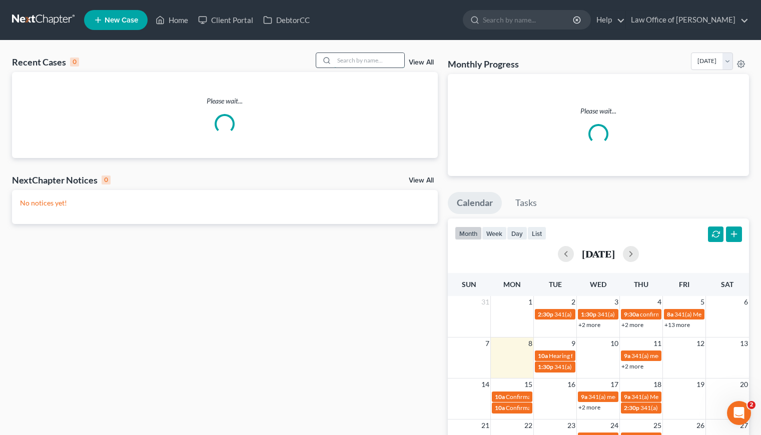
click at [367, 57] on input "search" at bounding box center [369, 60] width 70 height 15
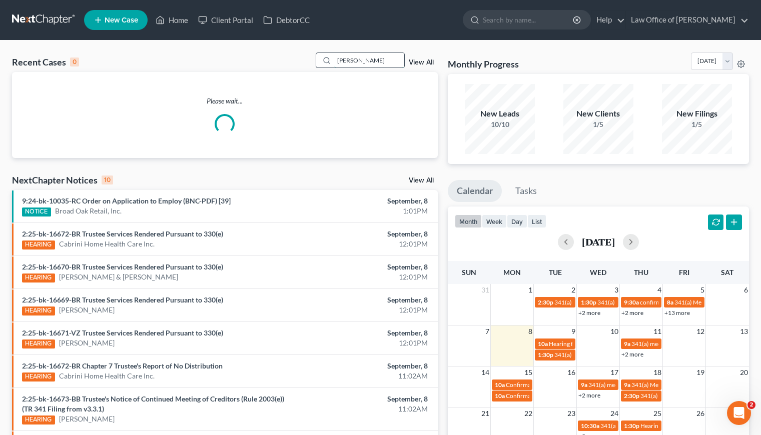
type input "john"
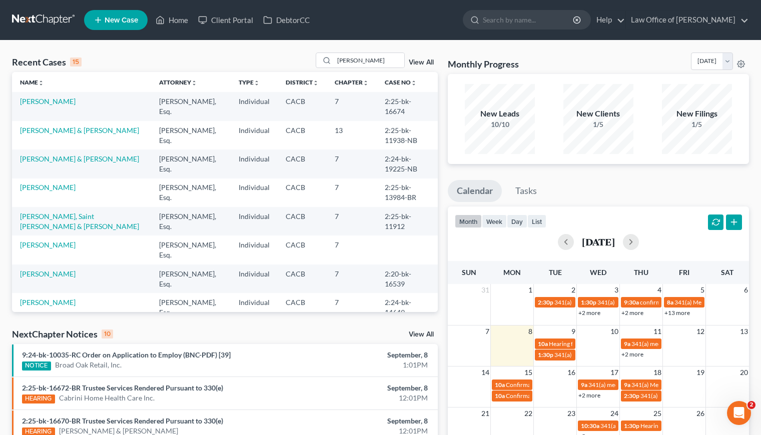
click at [26, 106] on td "[PERSON_NAME]" at bounding box center [81, 106] width 139 height 29
click at [30, 104] on link "[PERSON_NAME]" at bounding box center [48, 101] width 56 height 9
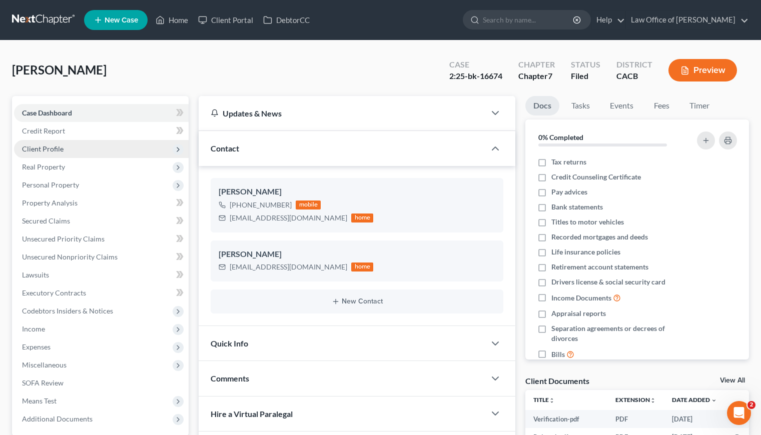
click at [54, 152] on span "Client Profile" at bounding box center [43, 149] width 42 height 9
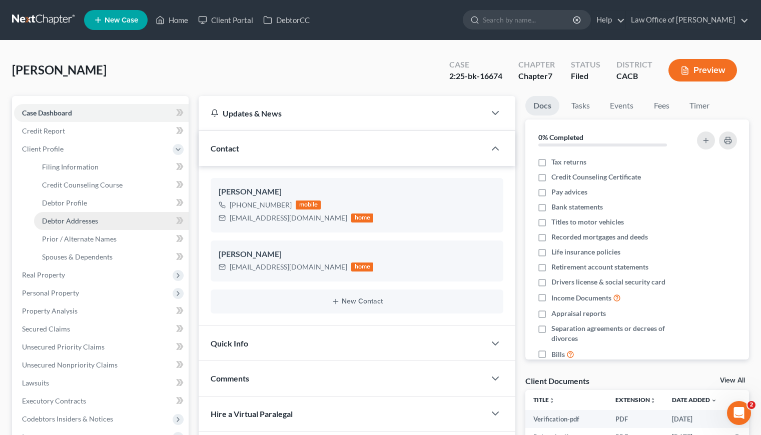
click at [75, 218] on span "Debtor Addresses" at bounding box center [70, 221] width 56 height 9
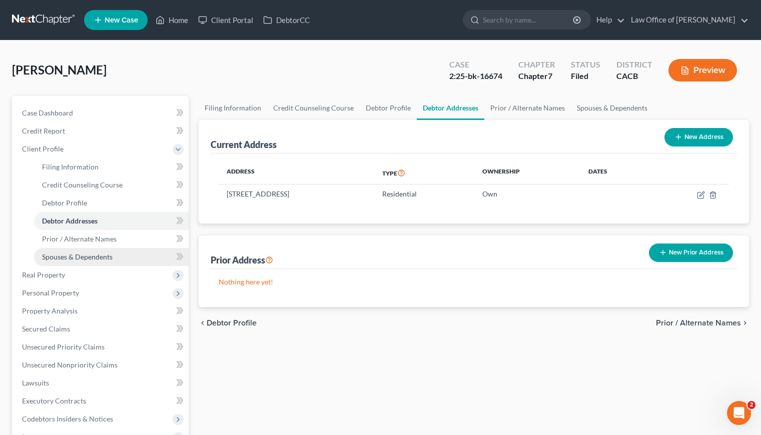
click at [105, 256] on span "Spouses & Dependents" at bounding box center [77, 257] width 71 height 9
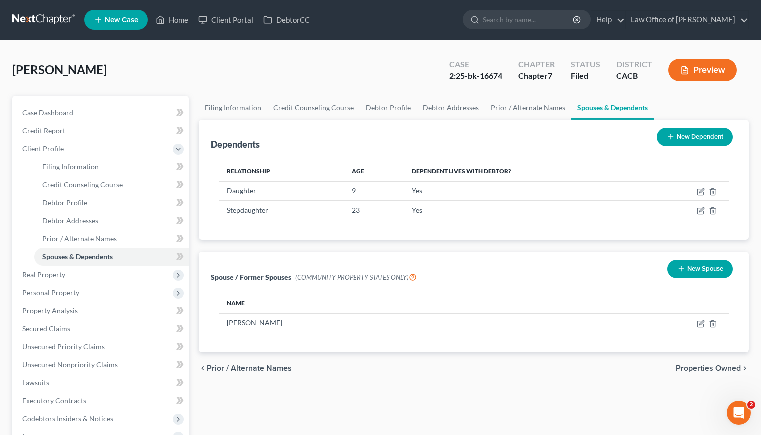
click at [400, 246] on div "Dependents New Dependent Relationship Age Dependent lives with debtor? Daughter…" at bounding box center [474, 236] width 560 height 233
drag, startPoint x: 236, startPoint y: 80, endPoint x: 236, endPoint y: 75, distance: 5.5
click at [236, 79] on div "Bullion, John Upgraded Case 2:25-bk-16674 Chapter Chapter 7 Status Filed Distri…" at bounding box center [380, 75] width 737 height 44
click at [45, 17] on link at bounding box center [44, 20] width 64 height 18
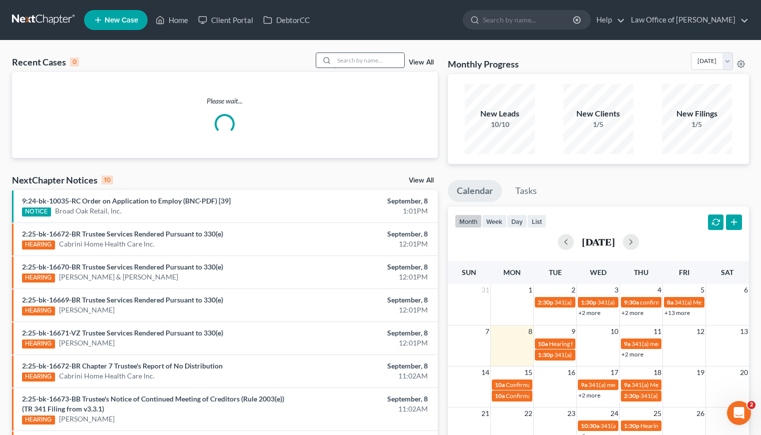
click at [349, 55] on input "search" at bounding box center [369, 60] width 70 height 15
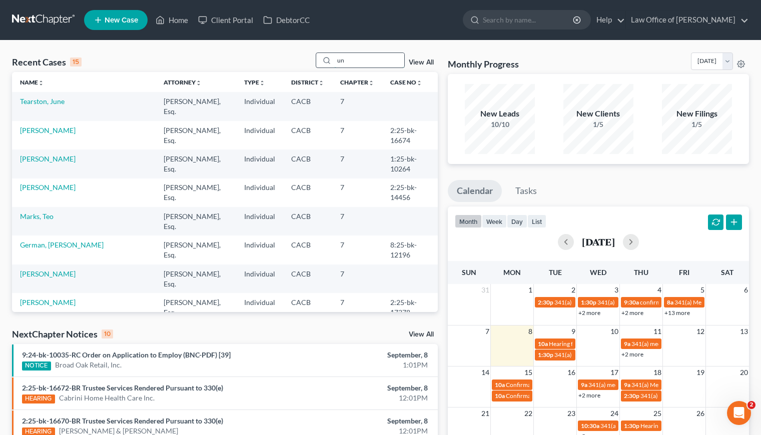
type input "u"
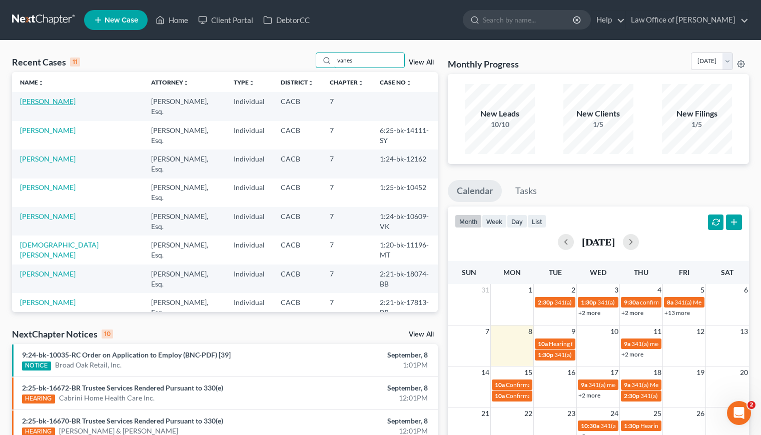
type input "vanes"
click at [39, 104] on link "[PERSON_NAME]" at bounding box center [48, 101] width 56 height 9
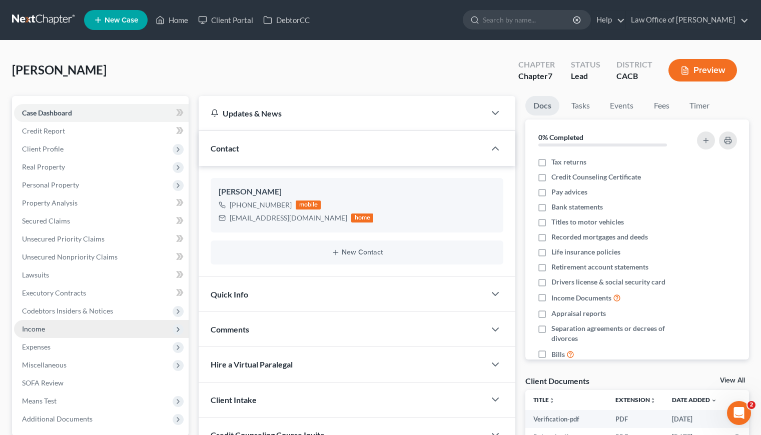
click at [33, 331] on span "Income" at bounding box center [33, 329] width 23 height 9
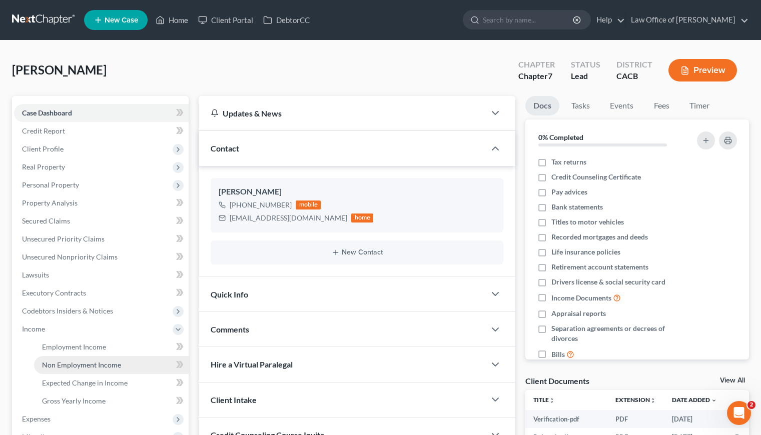
click at [73, 363] on span "Non Employment Income" at bounding box center [81, 365] width 79 height 9
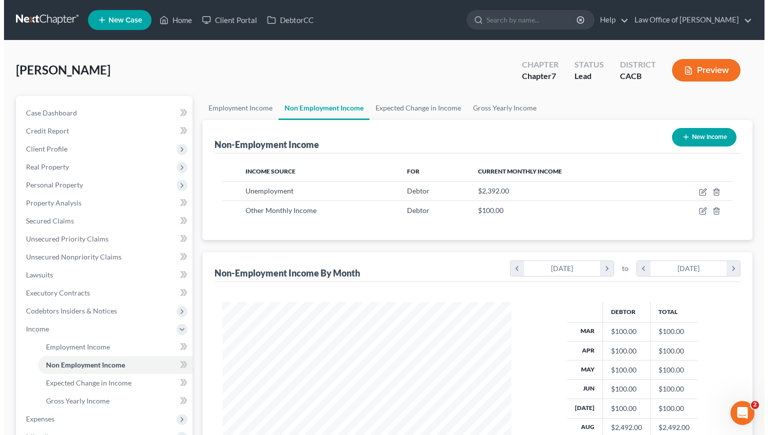
scroll to position [179, 309]
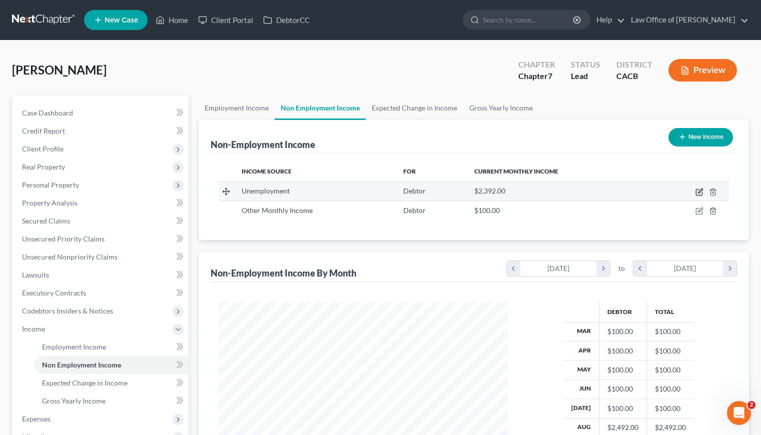
click at [703, 190] on icon "button" at bounding box center [699, 192] width 8 height 8
select select "0"
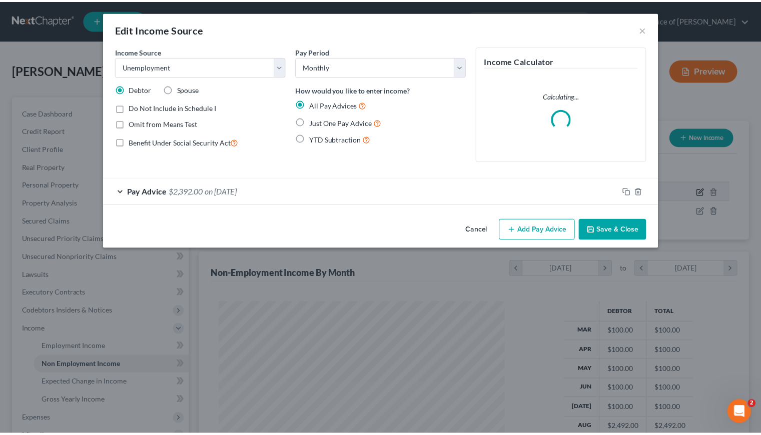
scroll to position [179, 312]
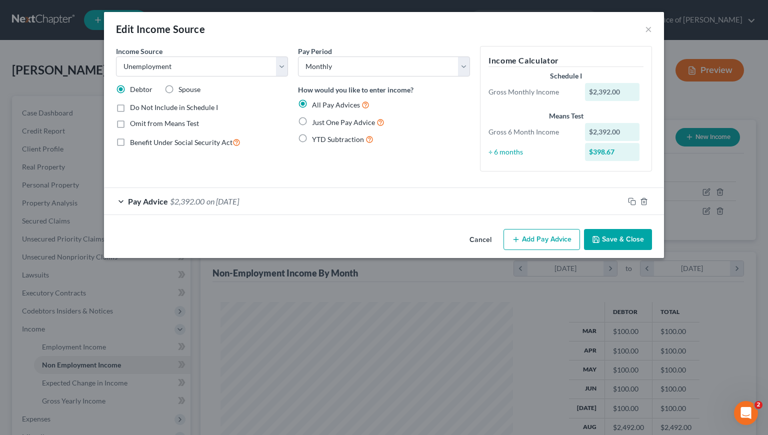
click at [247, 213] on div "Pay Advice $2,392.00 on [DATE]" at bounding box center [364, 201] width 520 height 27
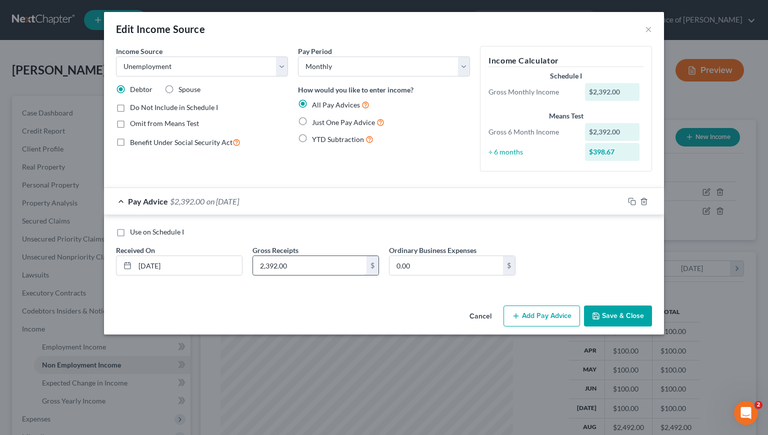
drag, startPoint x: 302, startPoint y: 265, endPoint x: 311, endPoint y: 265, distance: 9.0
click at [311, 265] on input "2,392.00" at bounding box center [310, 265] width 114 height 19
drag, startPoint x: 304, startPoint y: 265, endPoint x: 252, endPoint y: 265, distance: 51.5
click at [252, 265] on div "Gross Receipts 2,392.00 $" at bounding box center [316, 260] width 137 height 31
type input "1,196"
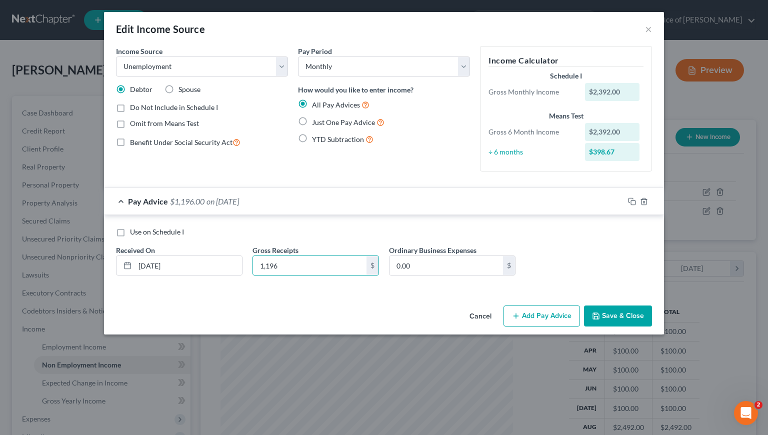
click at [623, 320] on button "Save & Close" at bounding box center [618, 316] width 68 height 21
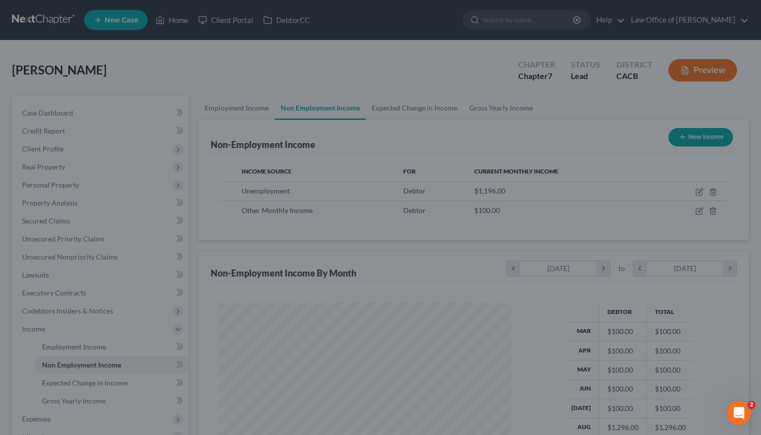
scroll to position [499853, 499723]
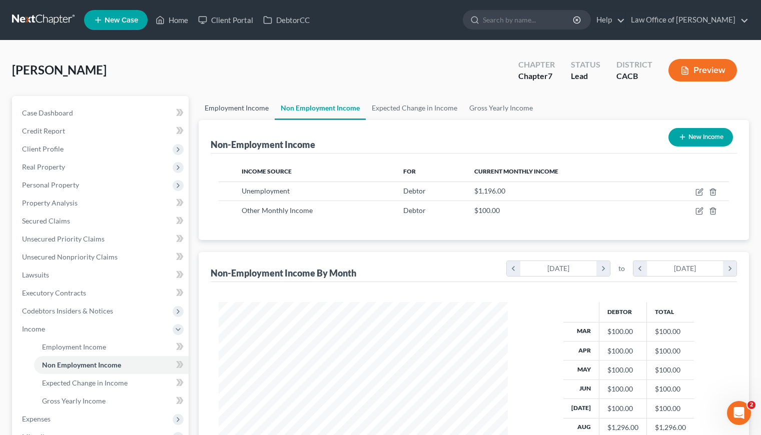
click at [232, 102] on link "Employment Income" at bounding box center [237, 108] width 76 height 24
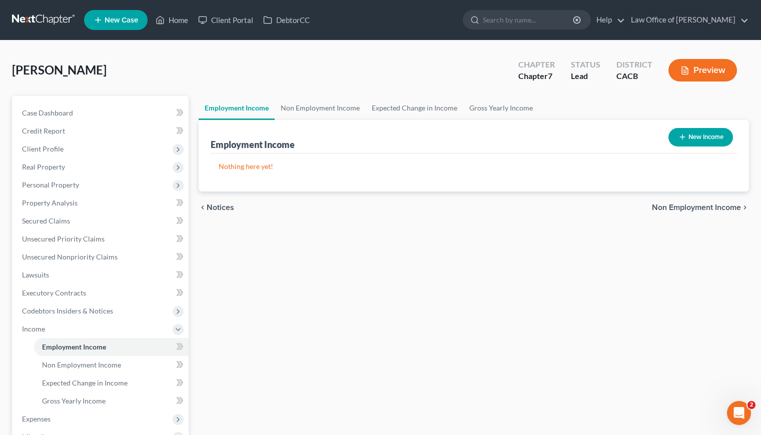
click at [494, 261] on div "Employment Income Non Employment Income Expected Change in Income Gross Yearly …" at bounding box center [474, 331] width 560 height 470
click at [346, 107] on link "Non Employment Income" at bounding box center [320, 108] width 91 height 24
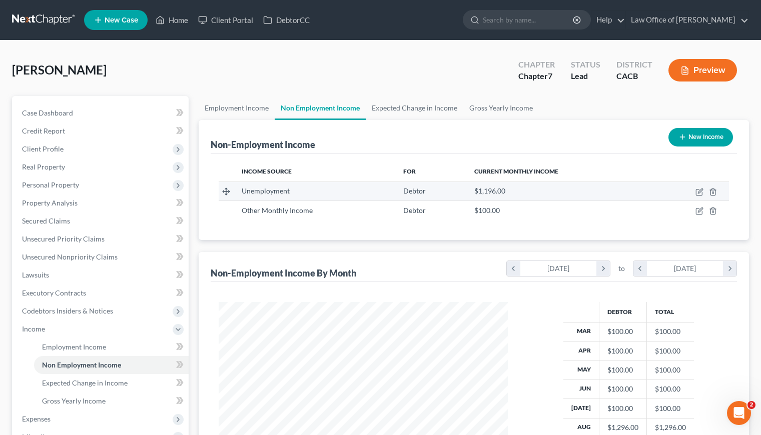
scroll to position [179, 309]
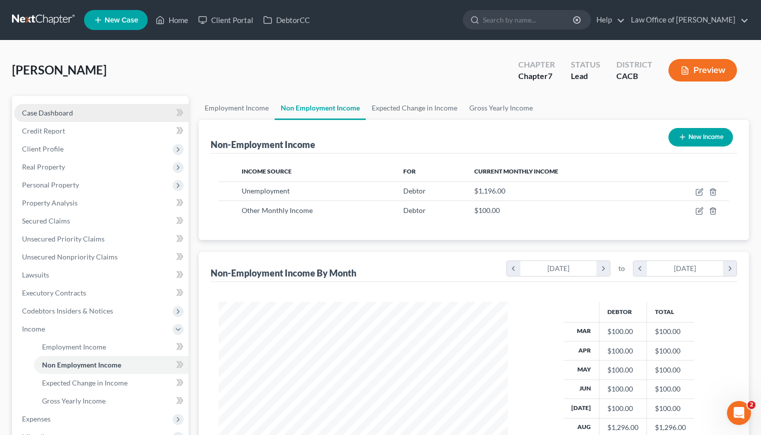
click at [45, 111] on span "Case Dashboard" at bounding box center [47, 113] width 51 height 9
